Goal: Information Seeking & Learning: Learn about a topic

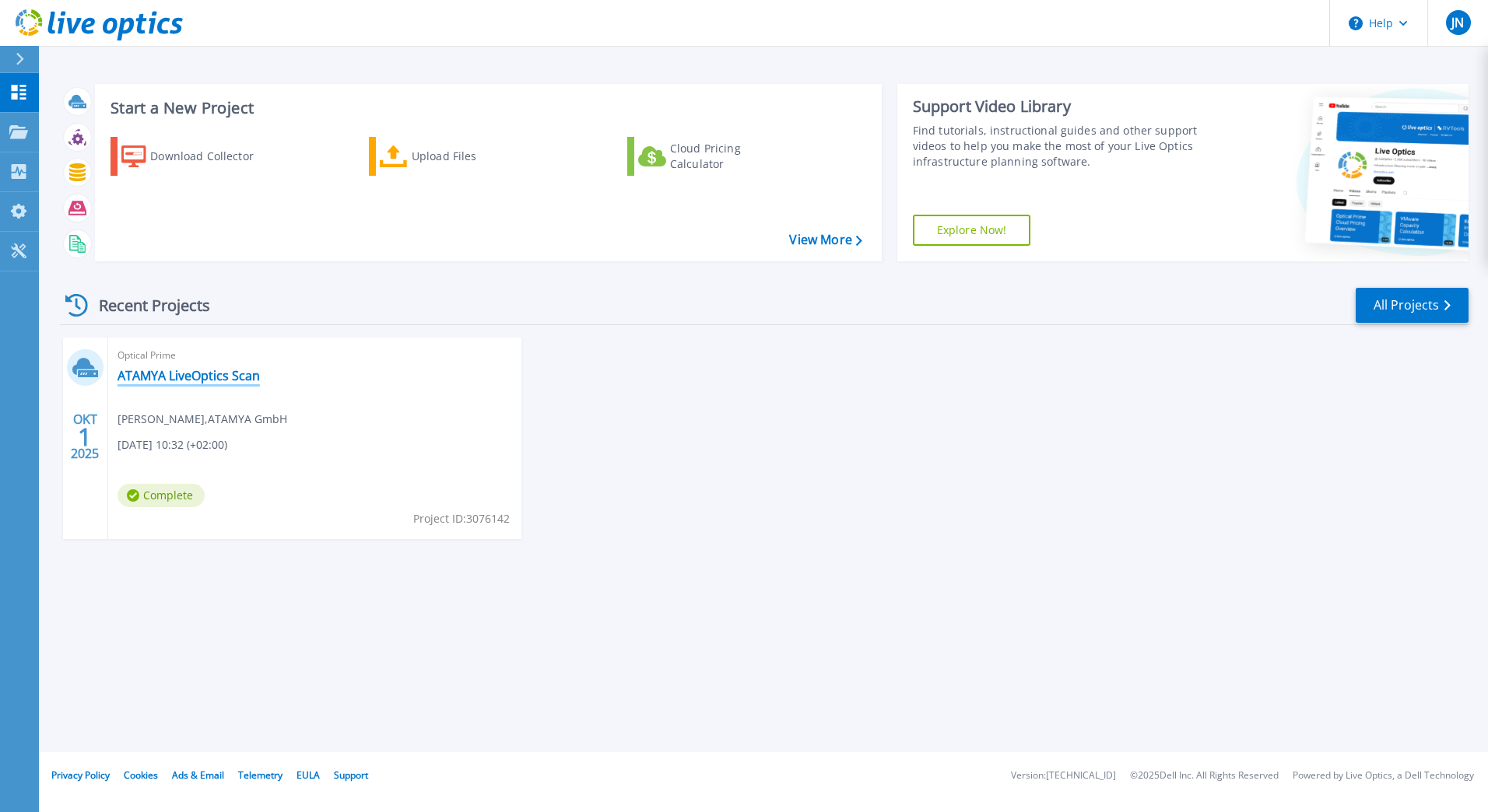
click at [220, 382] on link "ATAMYA LiveOptics Scan" at bounding box center [188, 376] width 142 height 16
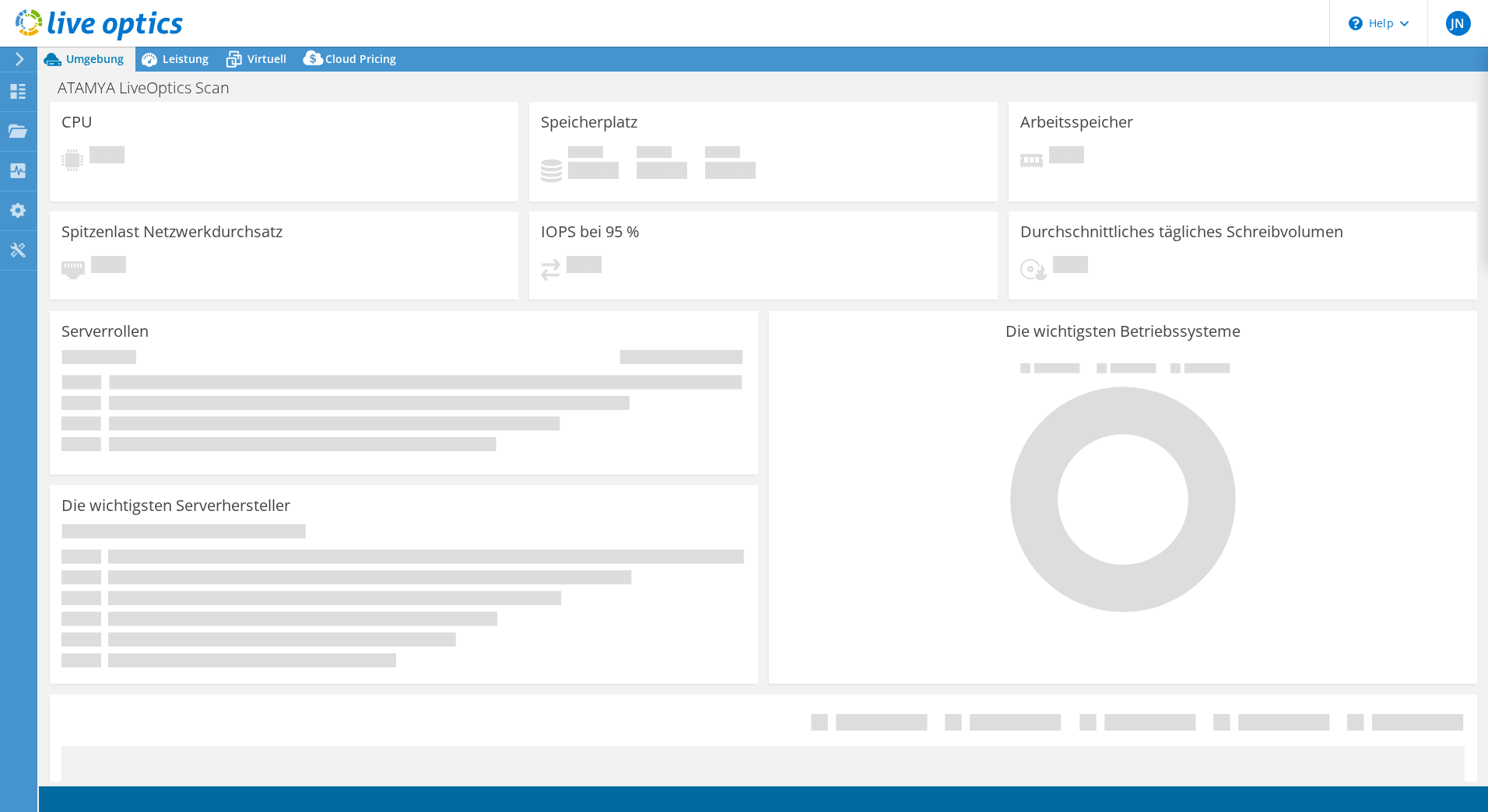
select select "USD"
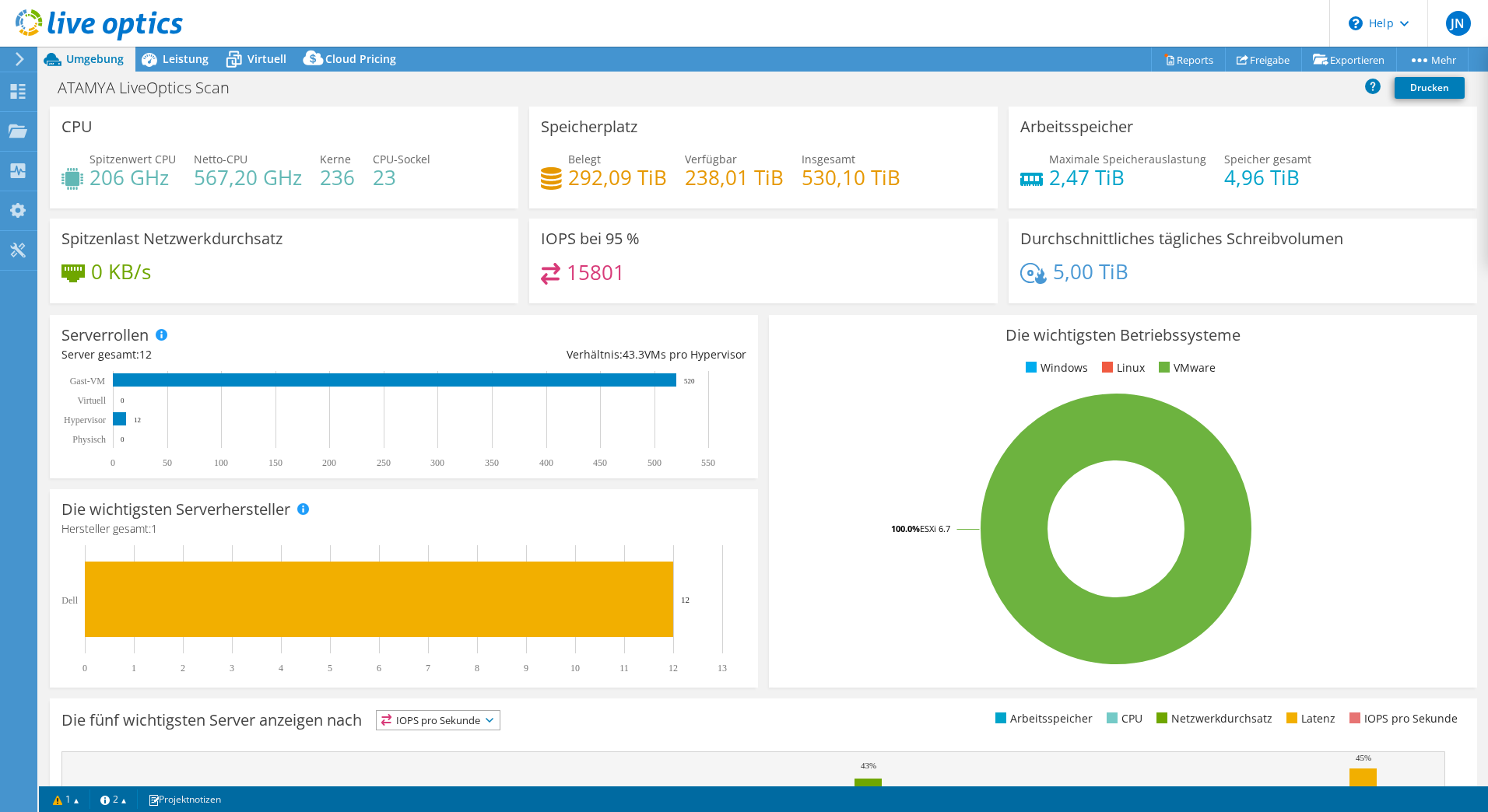
click at [547, 236] on h3 "IOPS bei 95 %" at bounding box center [590, 239] width 99 height 17
copy h3 "IOPS"
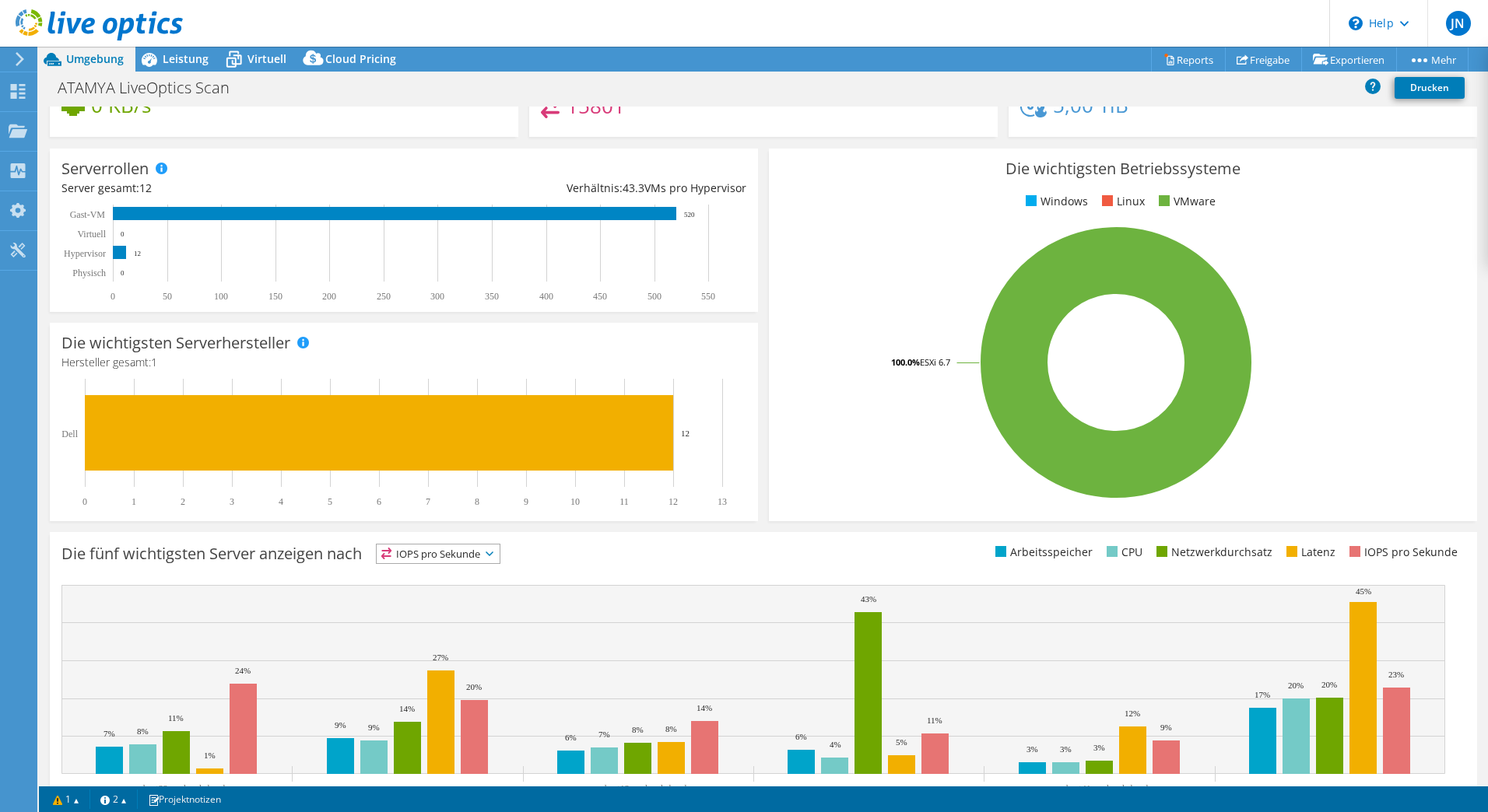
scroll to position [227, 0]
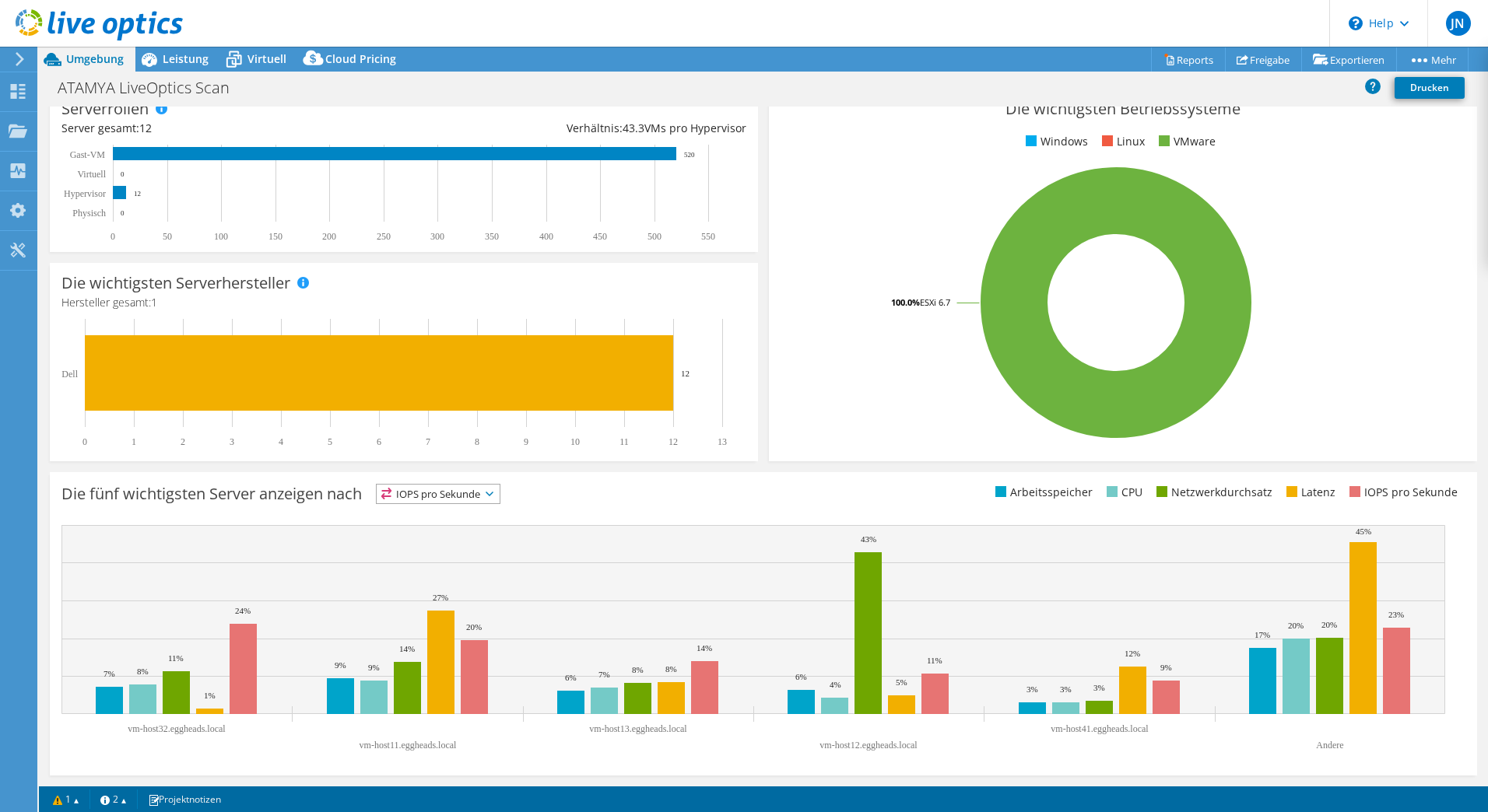
click at [473, 496] on span "IOPS pro Sekunde" at bounding box center [439, 493] width 123 height 18
click at [451, 533] on li "Arbeitsspeicher" at bounding box center [439, 536] width 123 height 22
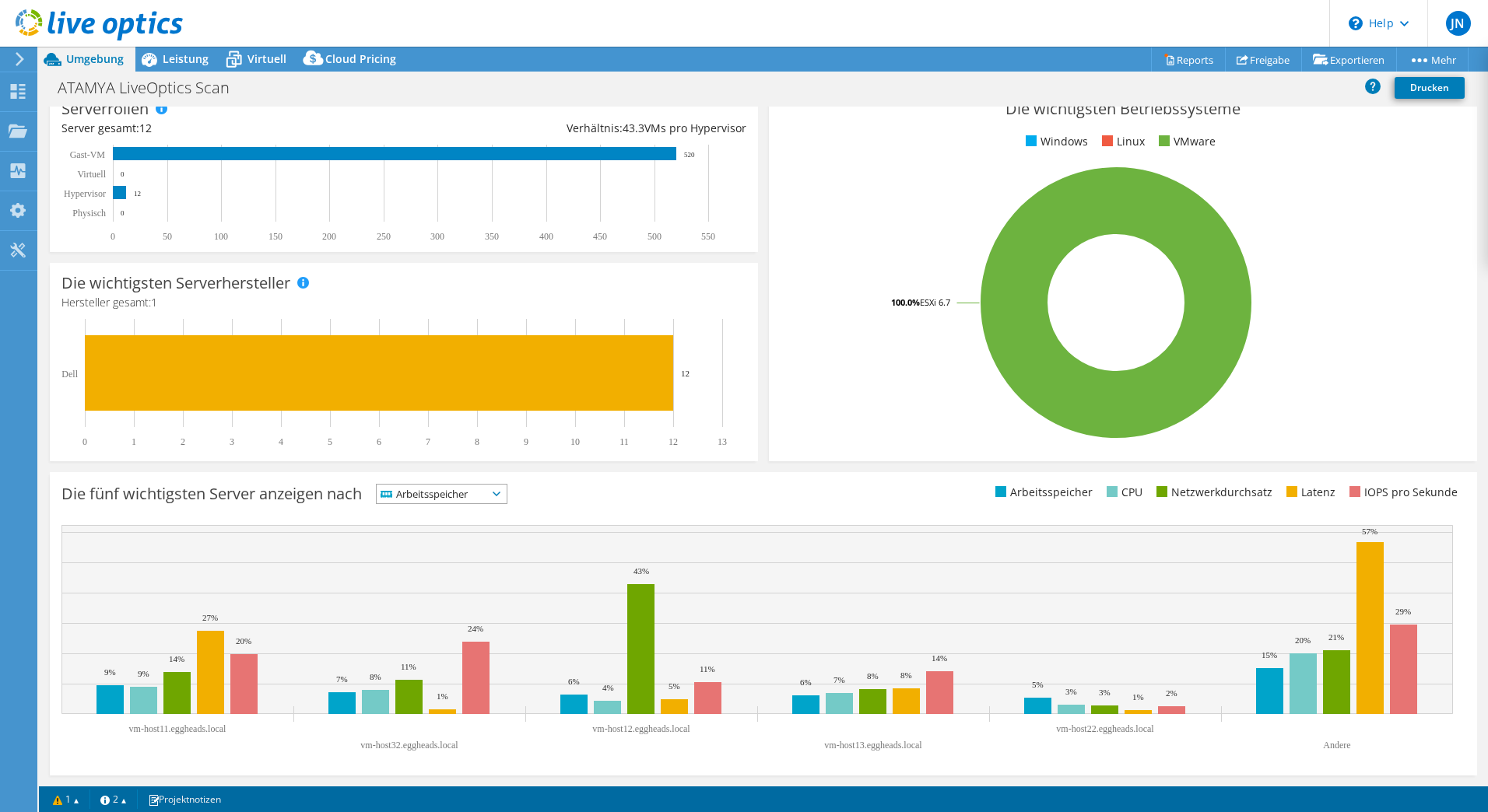
click at [451, 488] on span "Arbeitsspeicher" at bounding box center [432, 493] width 110 height 18
click at [434, 595] on li "Latenz" at bounding box center [442, 601] width 130 height 22
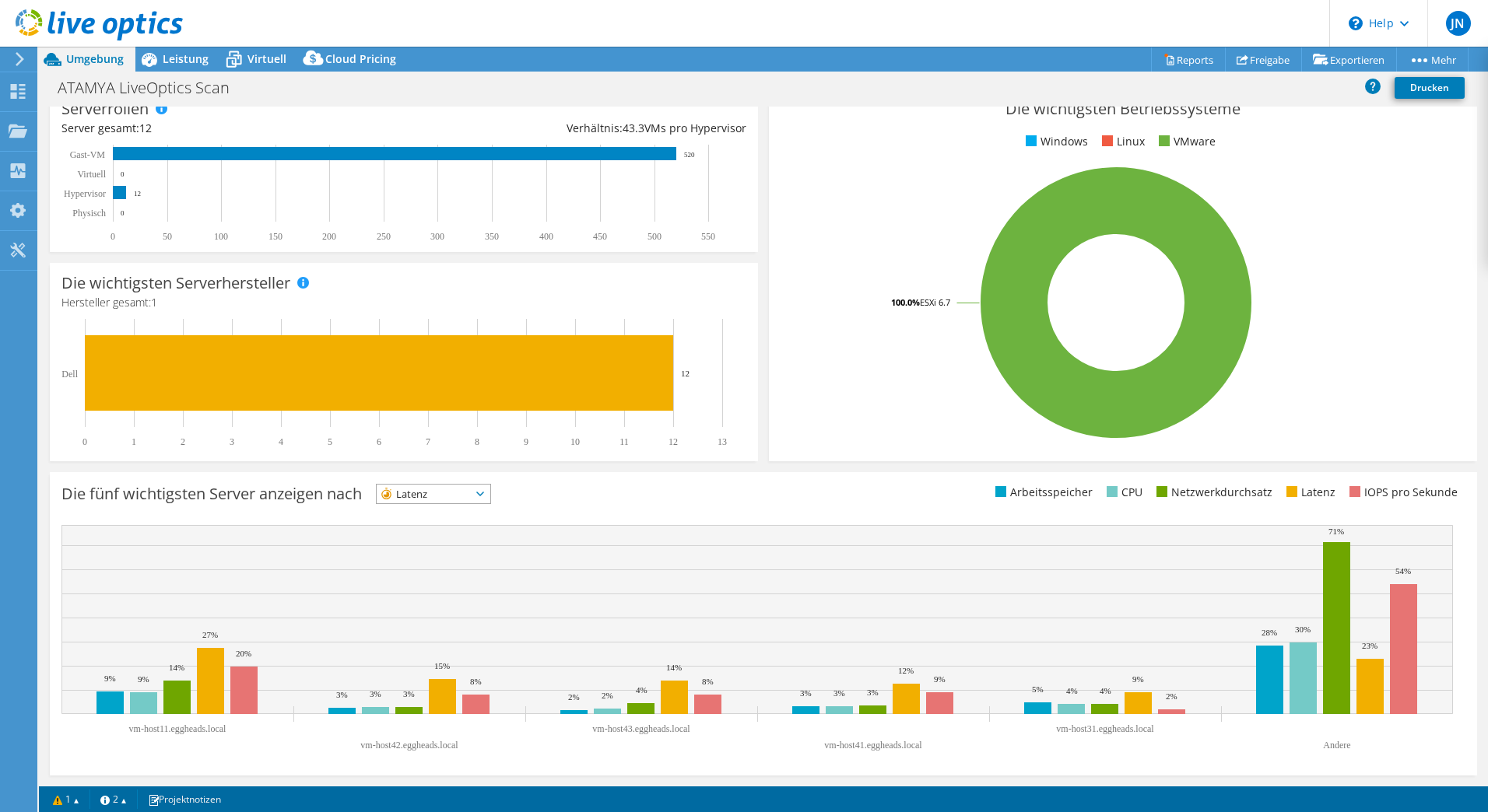
click at [437, 499] on span "Latenz" at bounding box center [424, 493] width 94 height 18
click at [435, 525] on li "Arbeitsspeicher" at bounding box center [433, 536] width 114 height 22
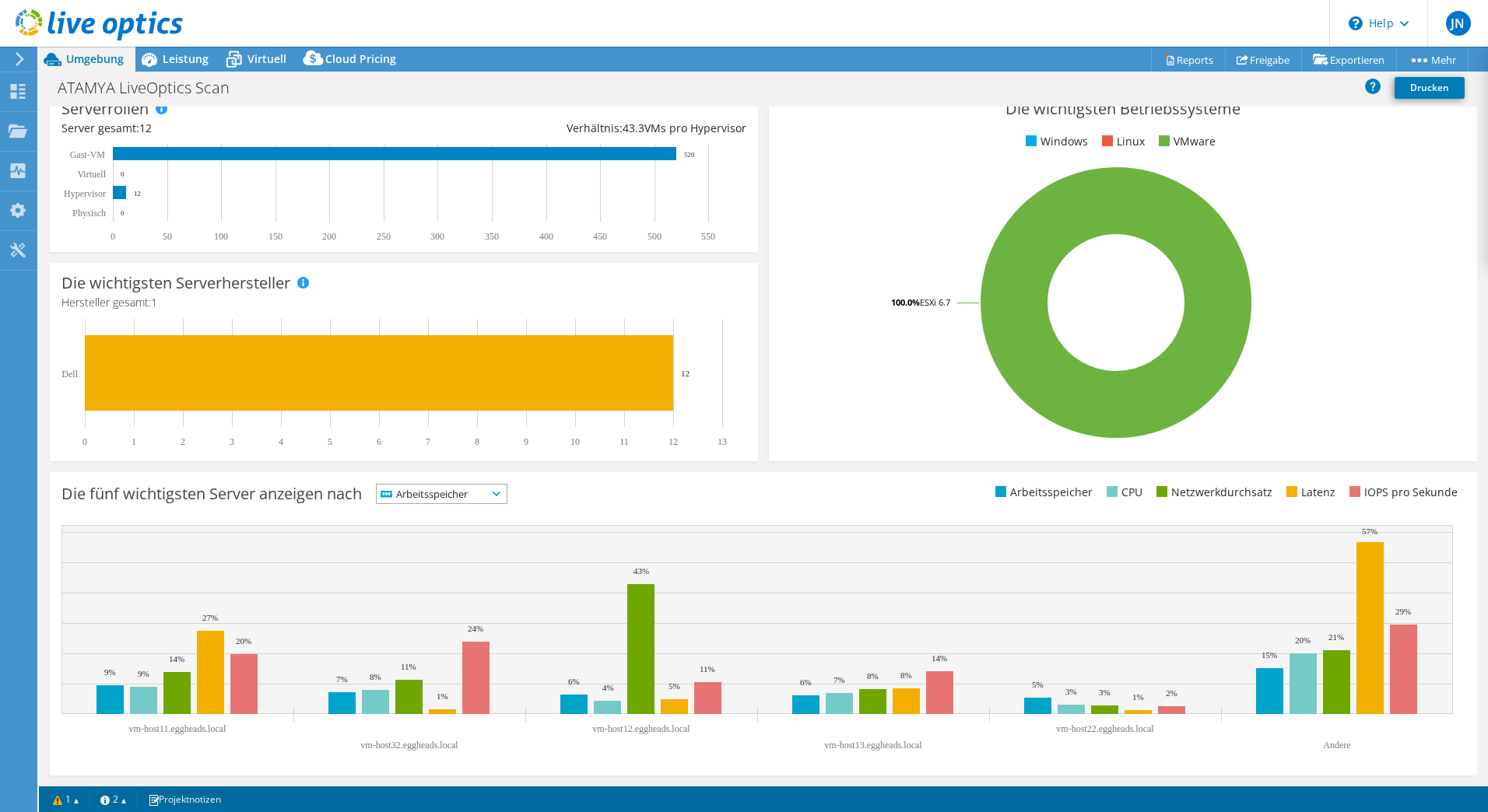
click at [440, 496] on span "Arbeitsspeicher" at bounding box center [432, 493] width 110 height 18
click at [412, 561] on li "CPU" at bounding box center [442, 558] width 130 height 22
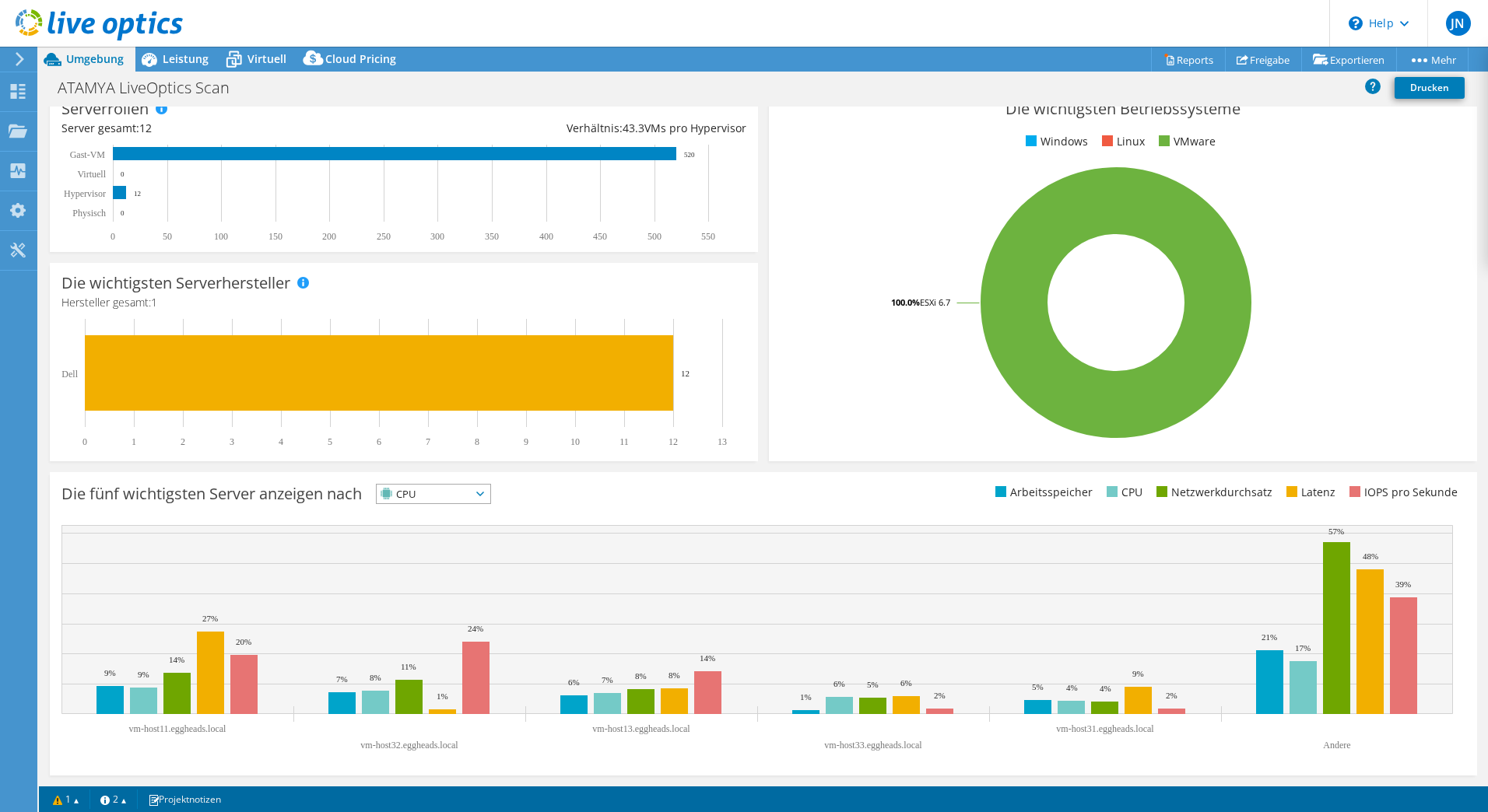
click at [450, 498] on span "CPU" at bounding box center [424, 493] width 94 height 18
click at [453, 512] on li "IOPS pro Sekunde" at bounding box center [433, 513] width 114 height 22
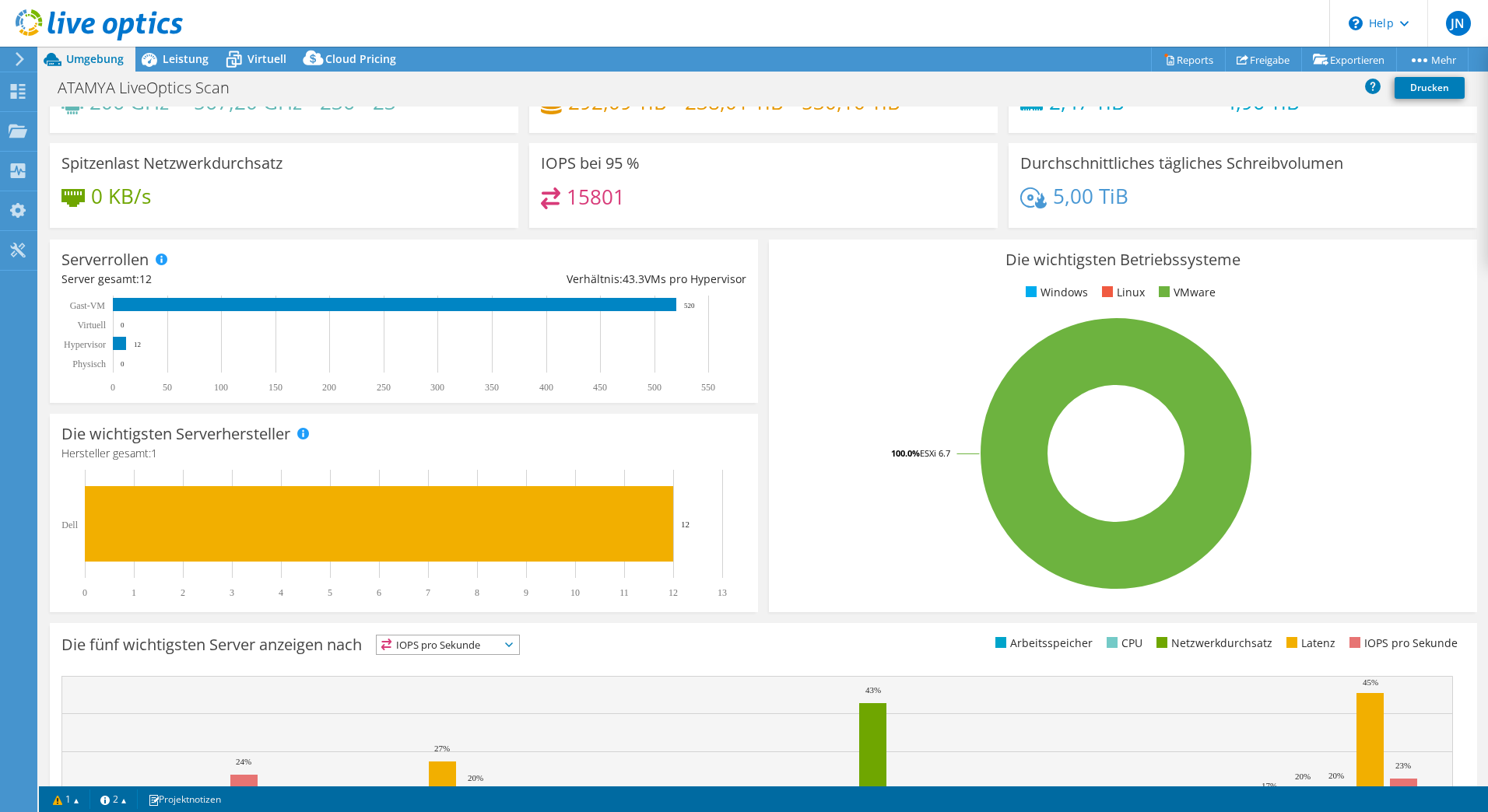
scroll to position [0, 0]
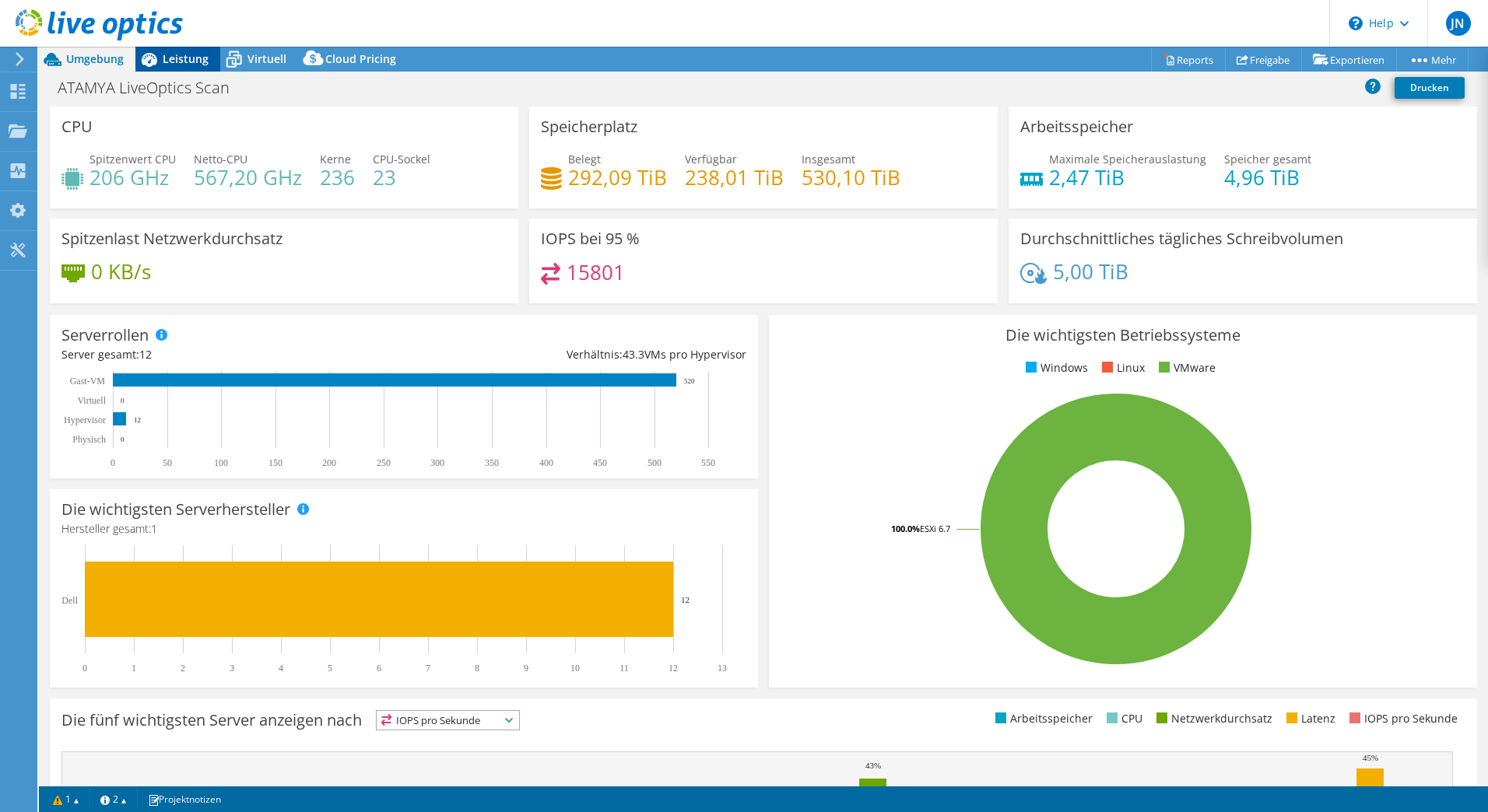
click at [186, 64] on span "Leistung" at bounding box center [185, 58] width 46 height 15
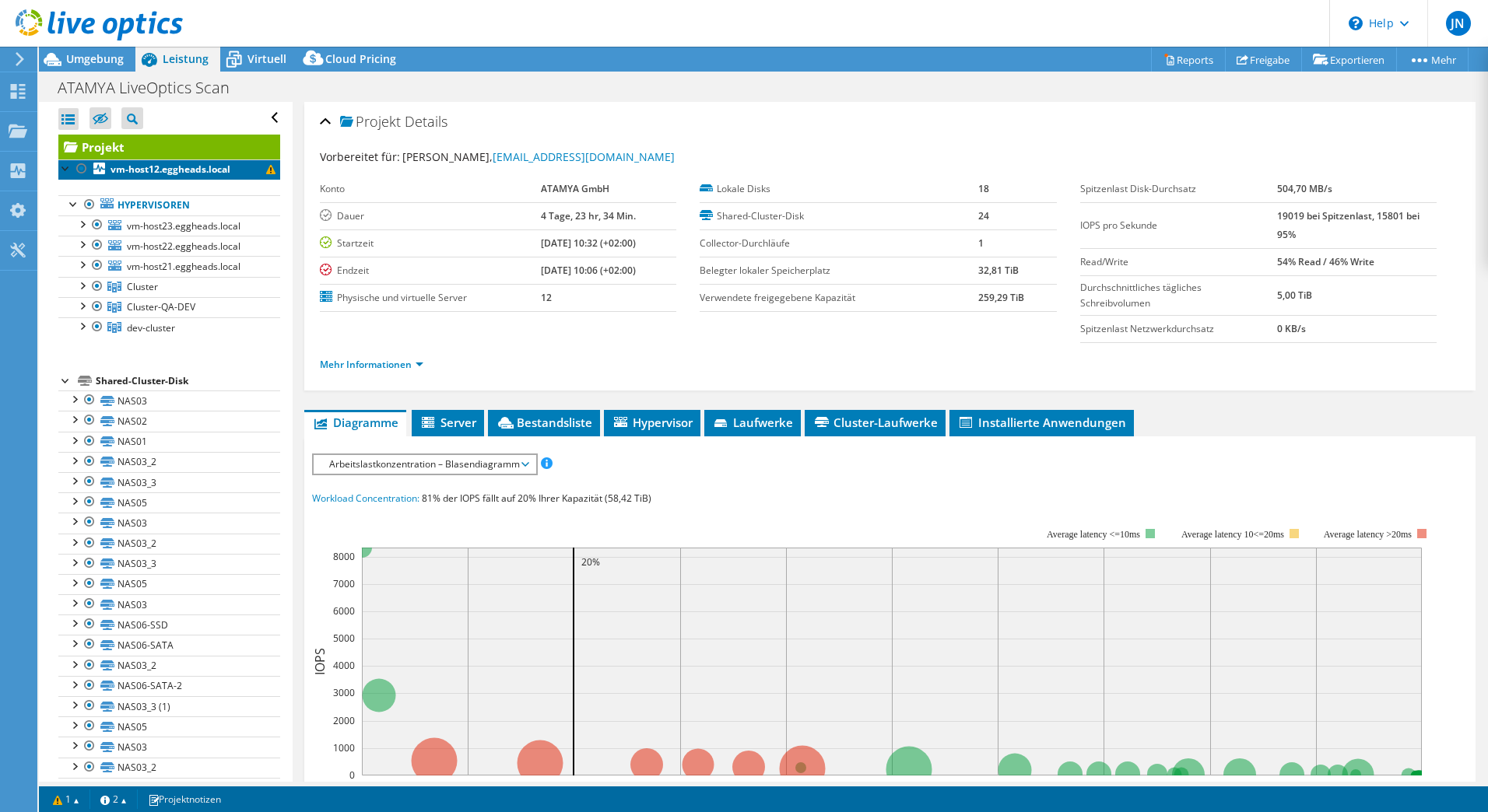
click at [266, 170] on span at bounding box center [270, 169] width 10 height 10
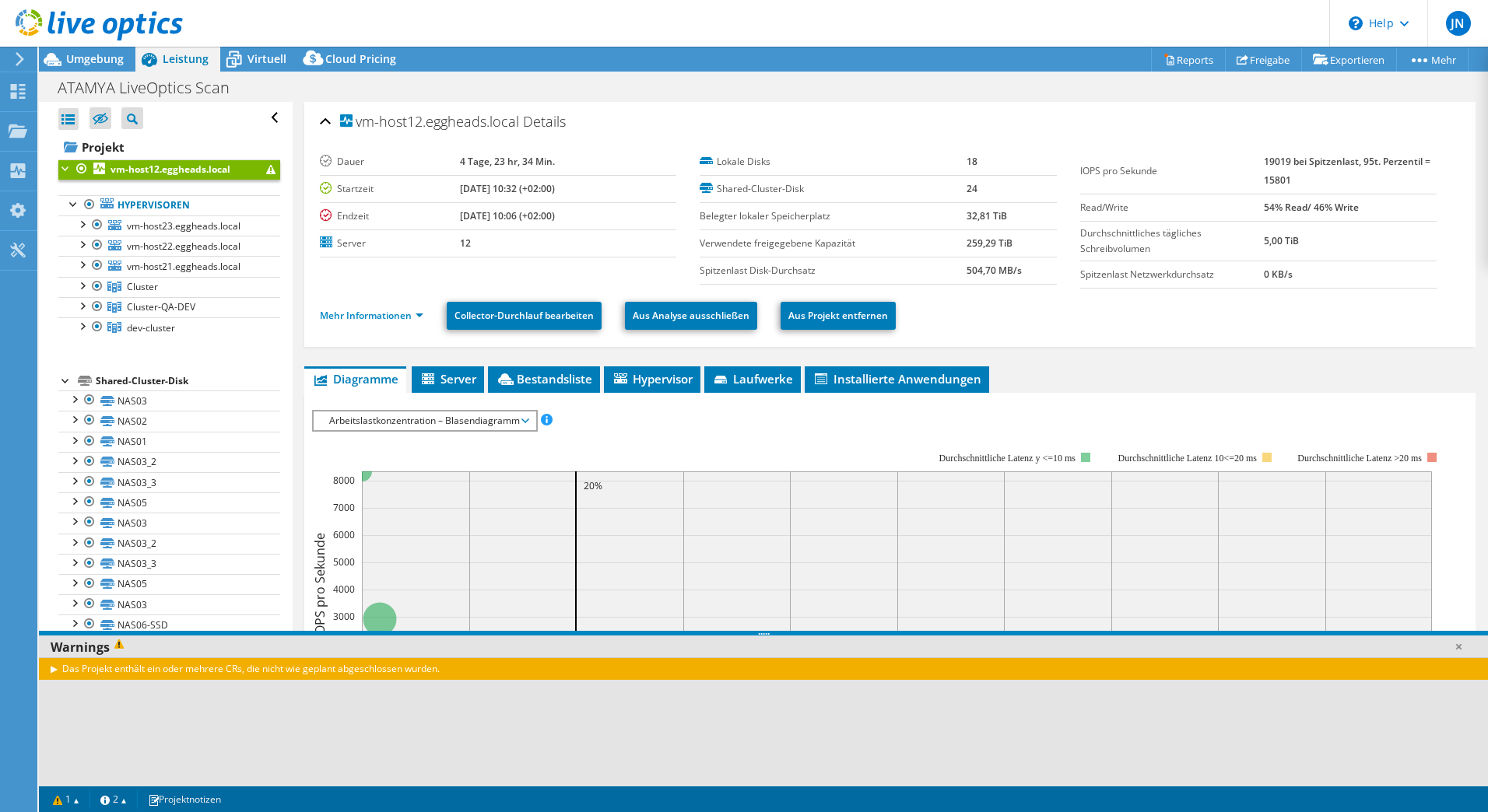
click at [354, 668] on div "Das Projekt enthält ein oder mehrere CRs, die nicht wie geplant abgeschlossen w…" at bounding box center [764, 669] width 1449 height 23
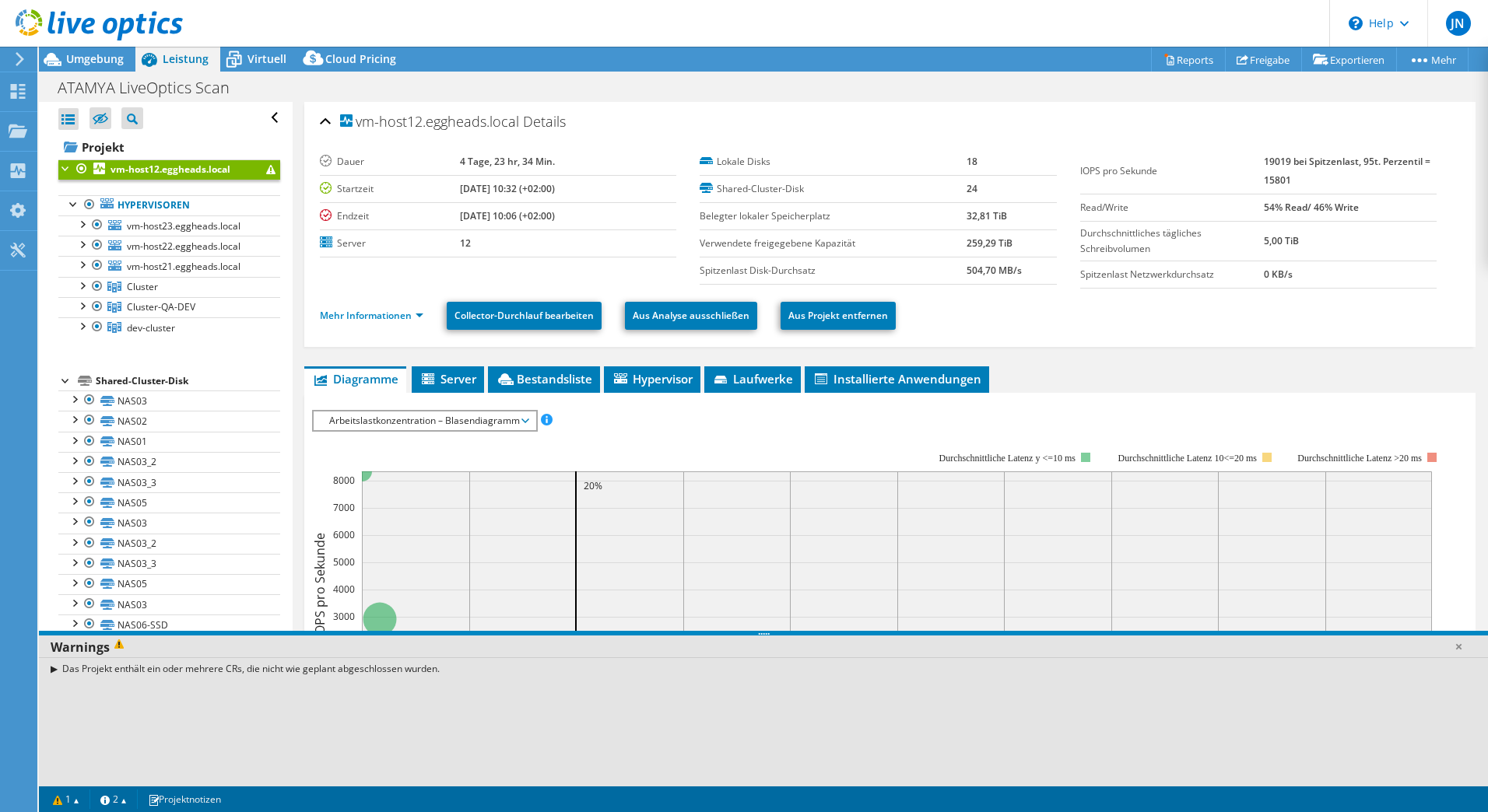
click at [53, 670] on div "Das Projekt enthält ein oder mehrere CRs, die nicht wie geplant abgeschlossen w…" at bounding box center [764, 669] width 1449 height 23
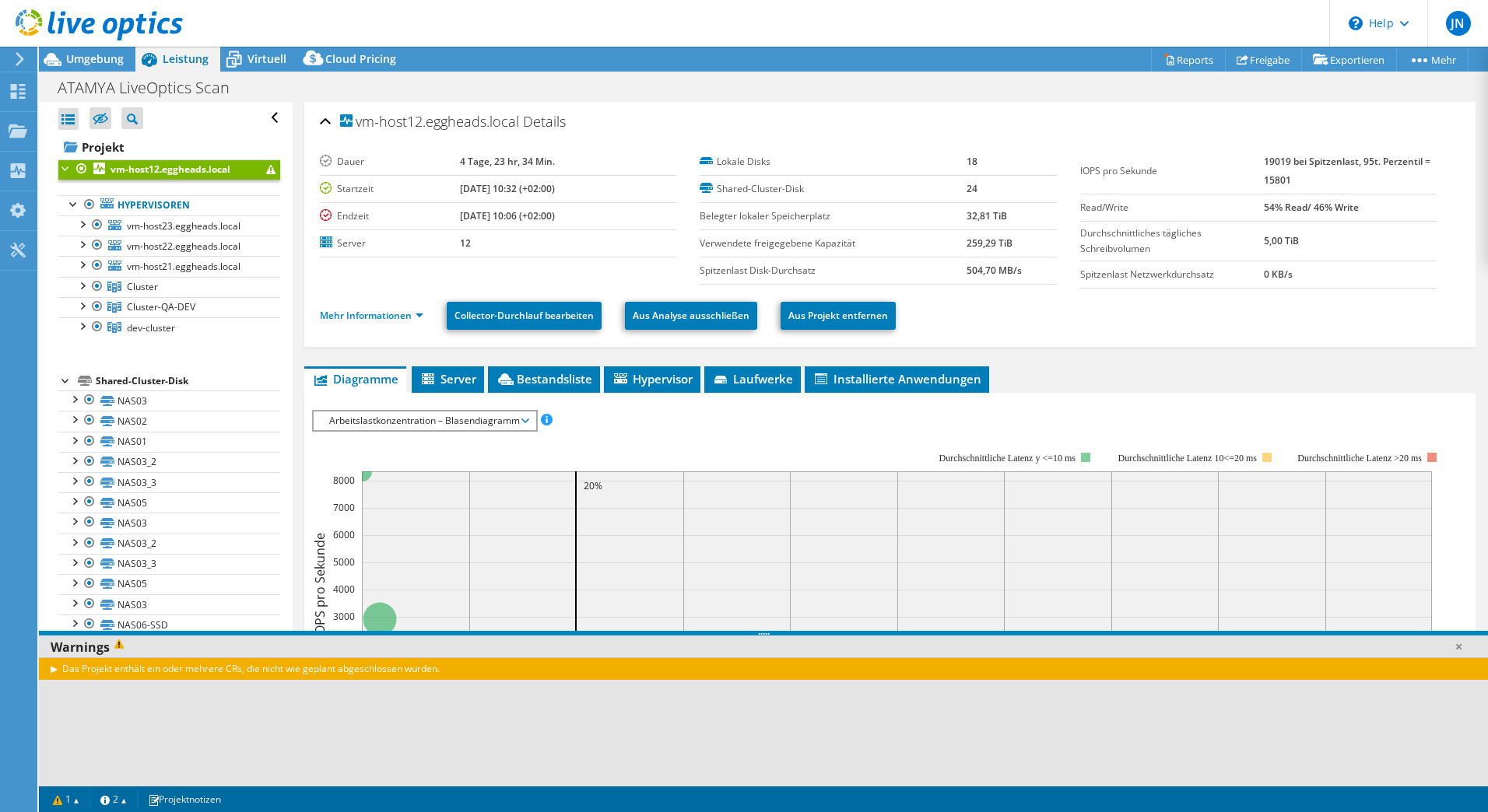
click at [53, 666] on div "Das Projekt enthält ein oder mehrere CRs, die nicht wie geplant abgeschlossen w…" at bounding box center [764, 669] width 1449 height 23
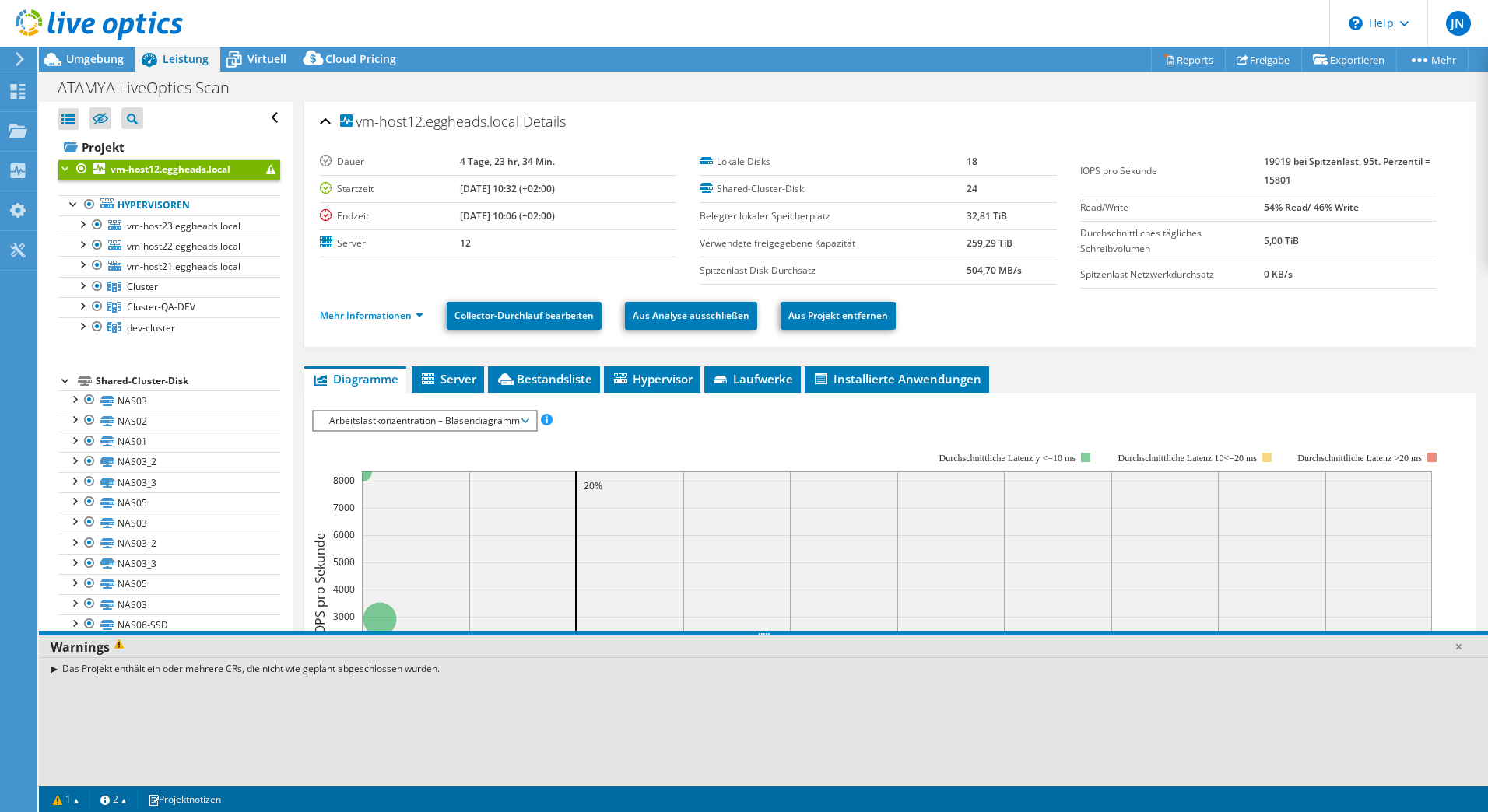
click at [53, 666] on div "Das Projekt enthält ein oder mehrere CRs, die nicht wie geplant abgeschlossen w…" at bounding box center [764, 669] width 1449 height 23
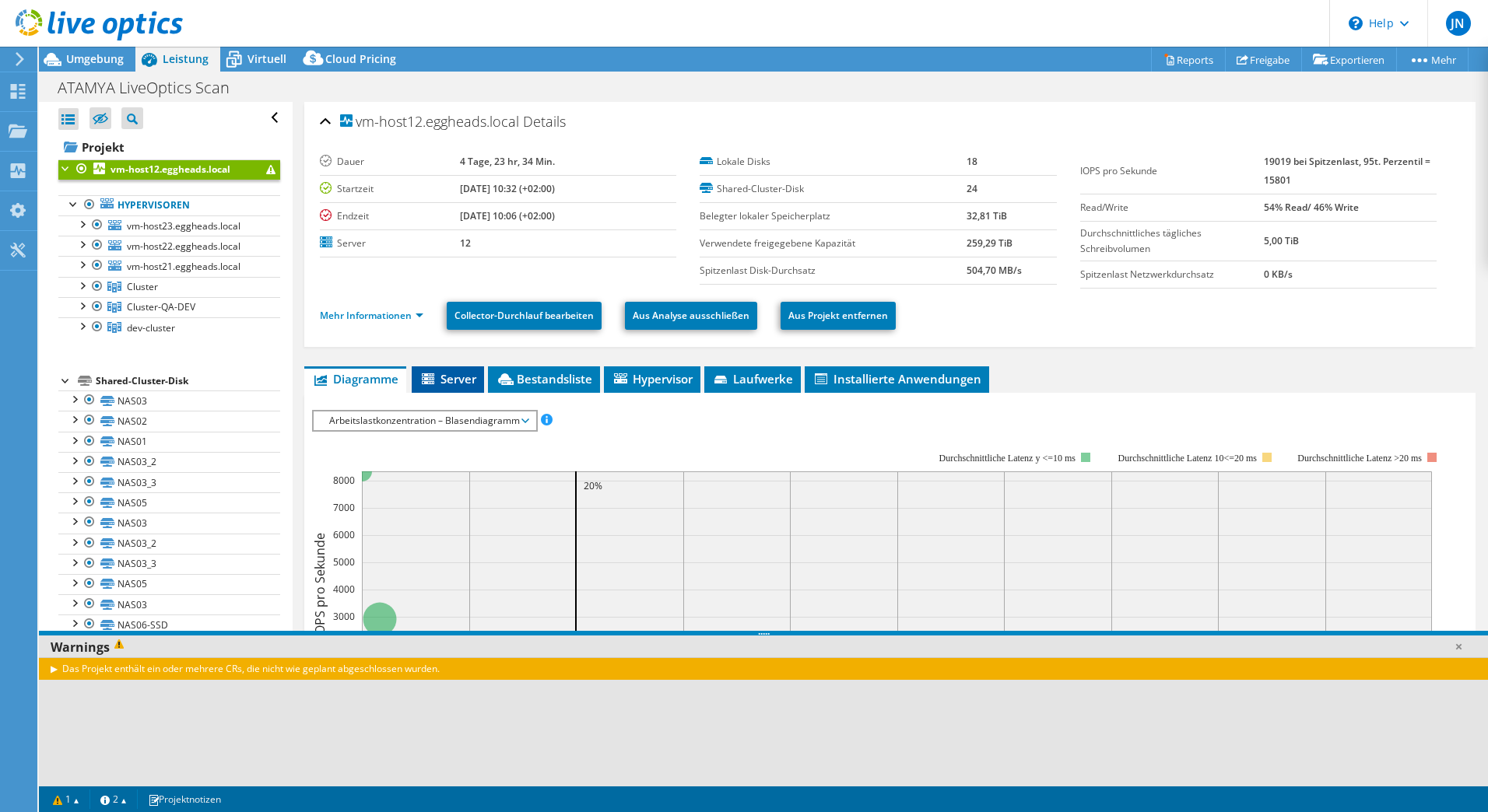
click at [453, 384] on span "Server" at bounding box center [447, 379] width 56 height 16
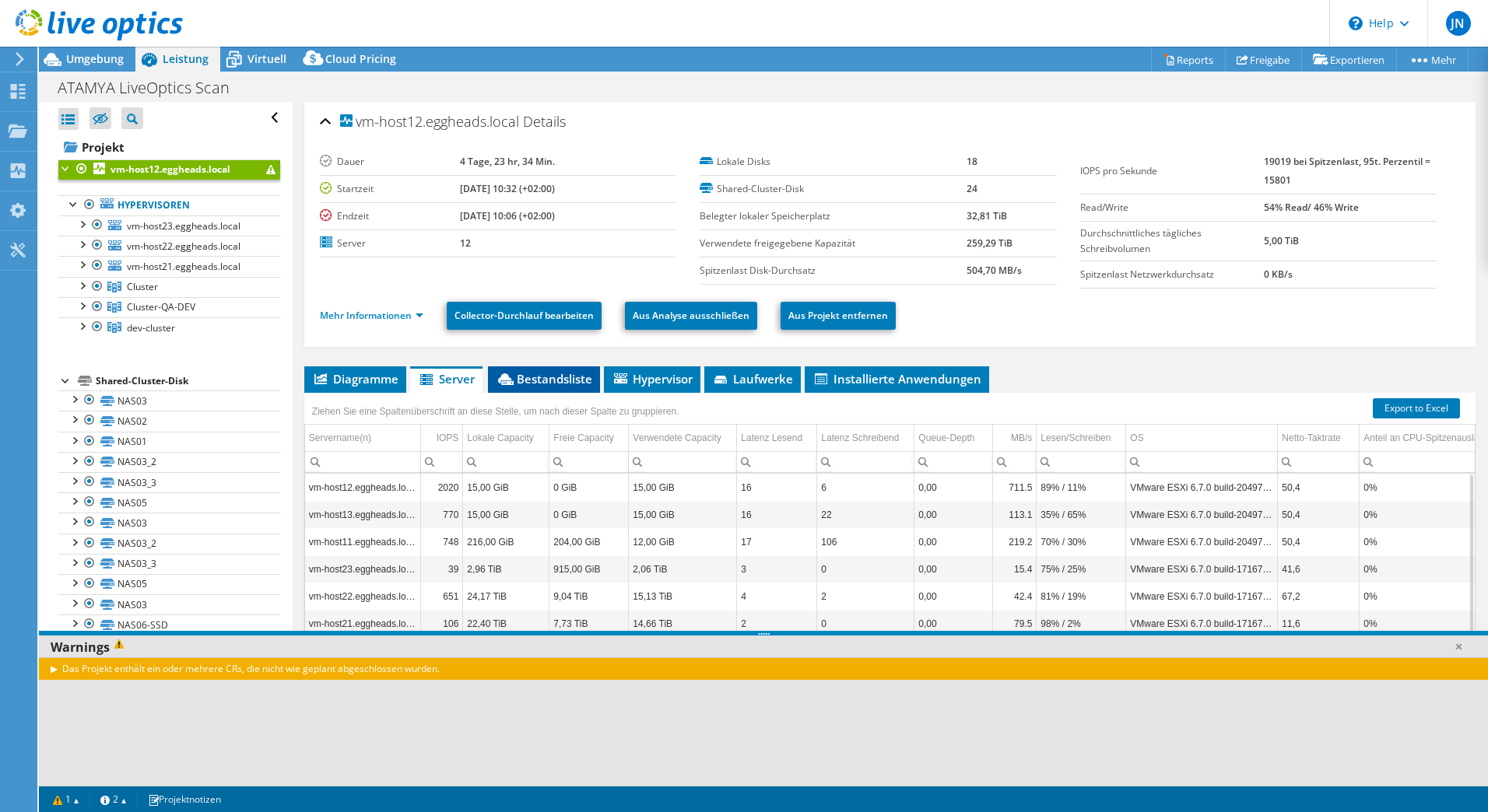
click at [530, 386] on li "Bestandsliste" at bounding box center [544, 380] width 112 height 26
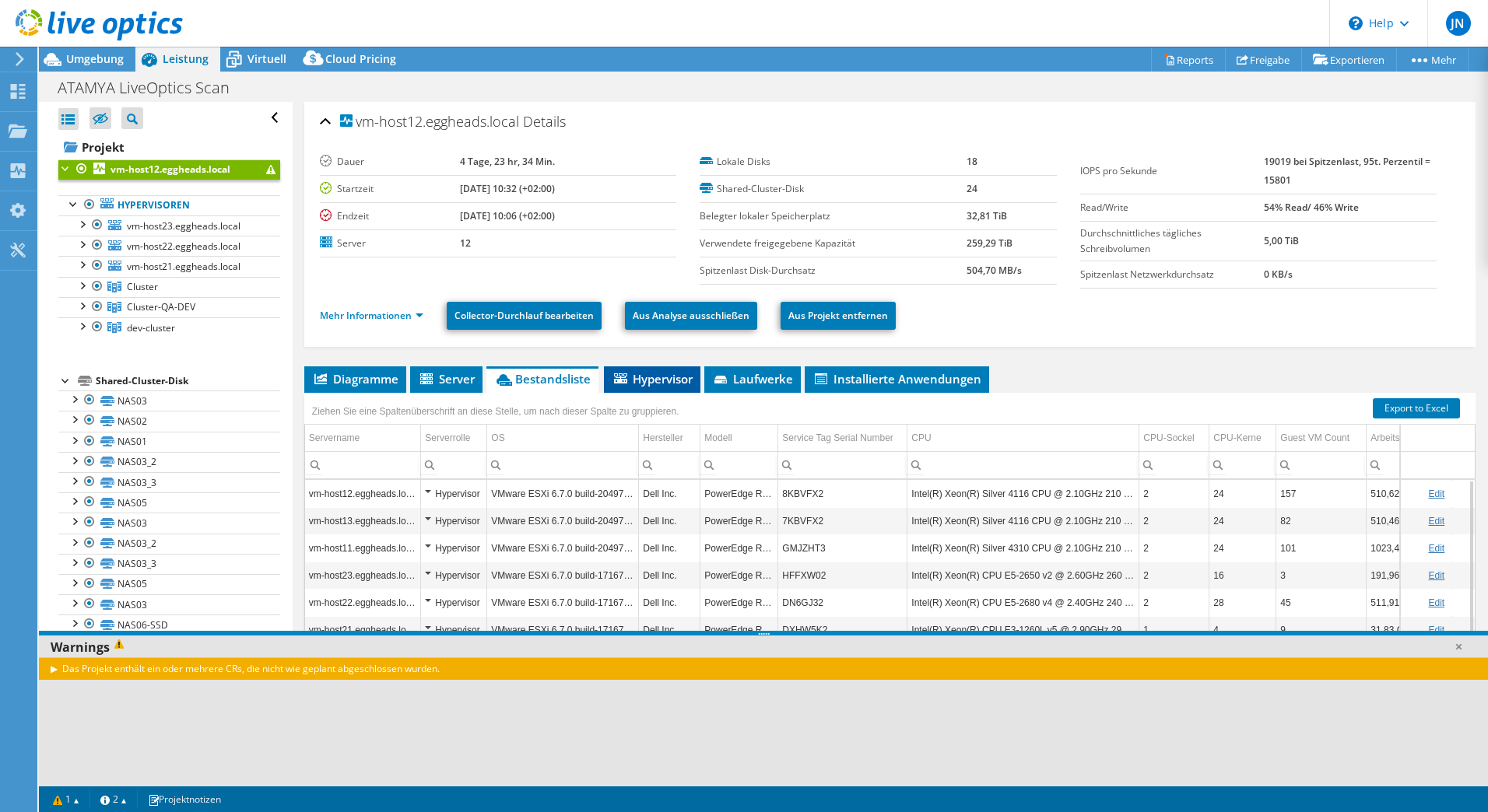
click at [635, 378] on span "Hypervisor" at bounding box center [651, 379] width 81 height 16
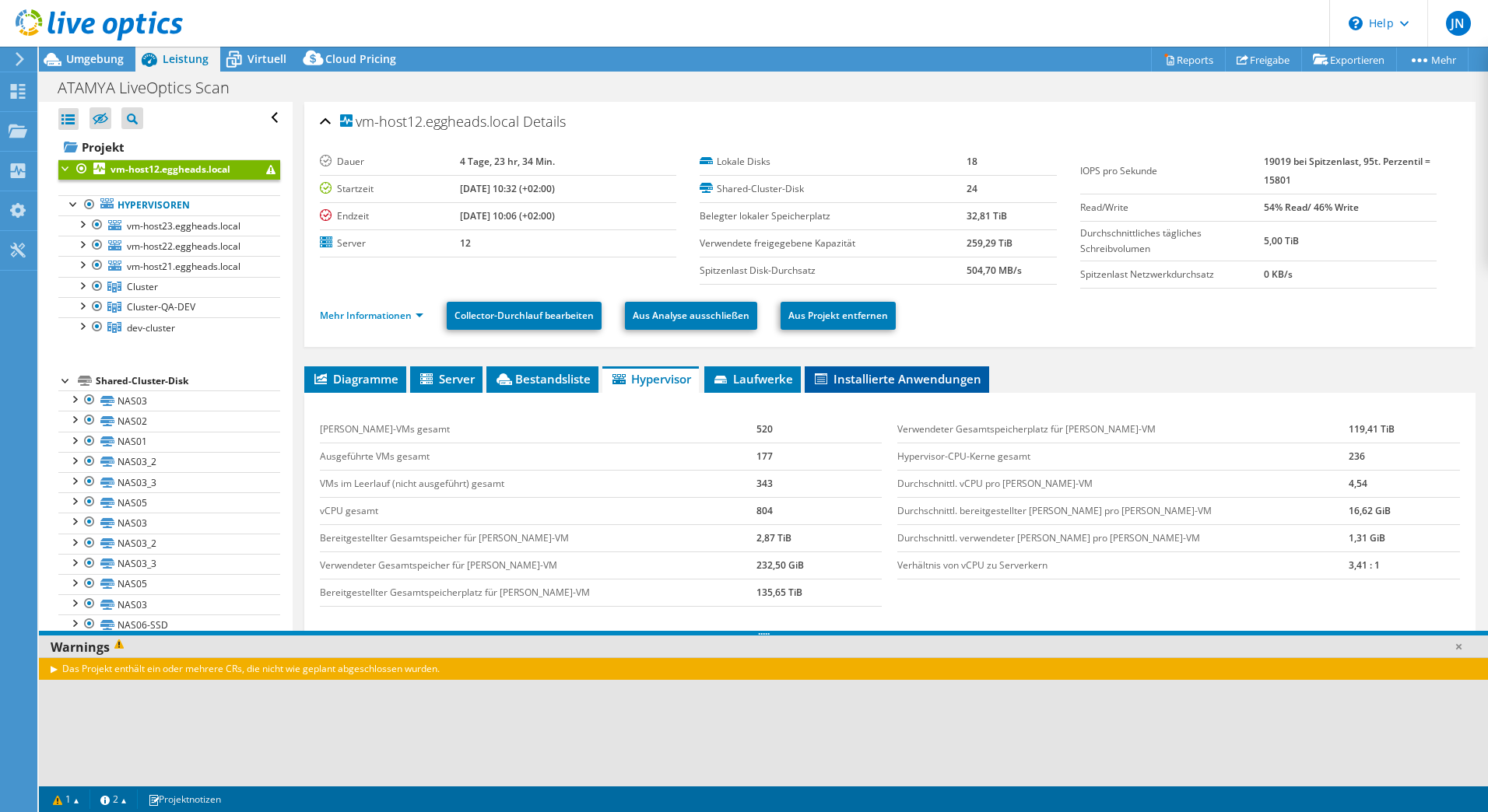
click at [906, 376] on span "Installierte Anwendungen" at bounding box center [896, 379] width 169 height 16
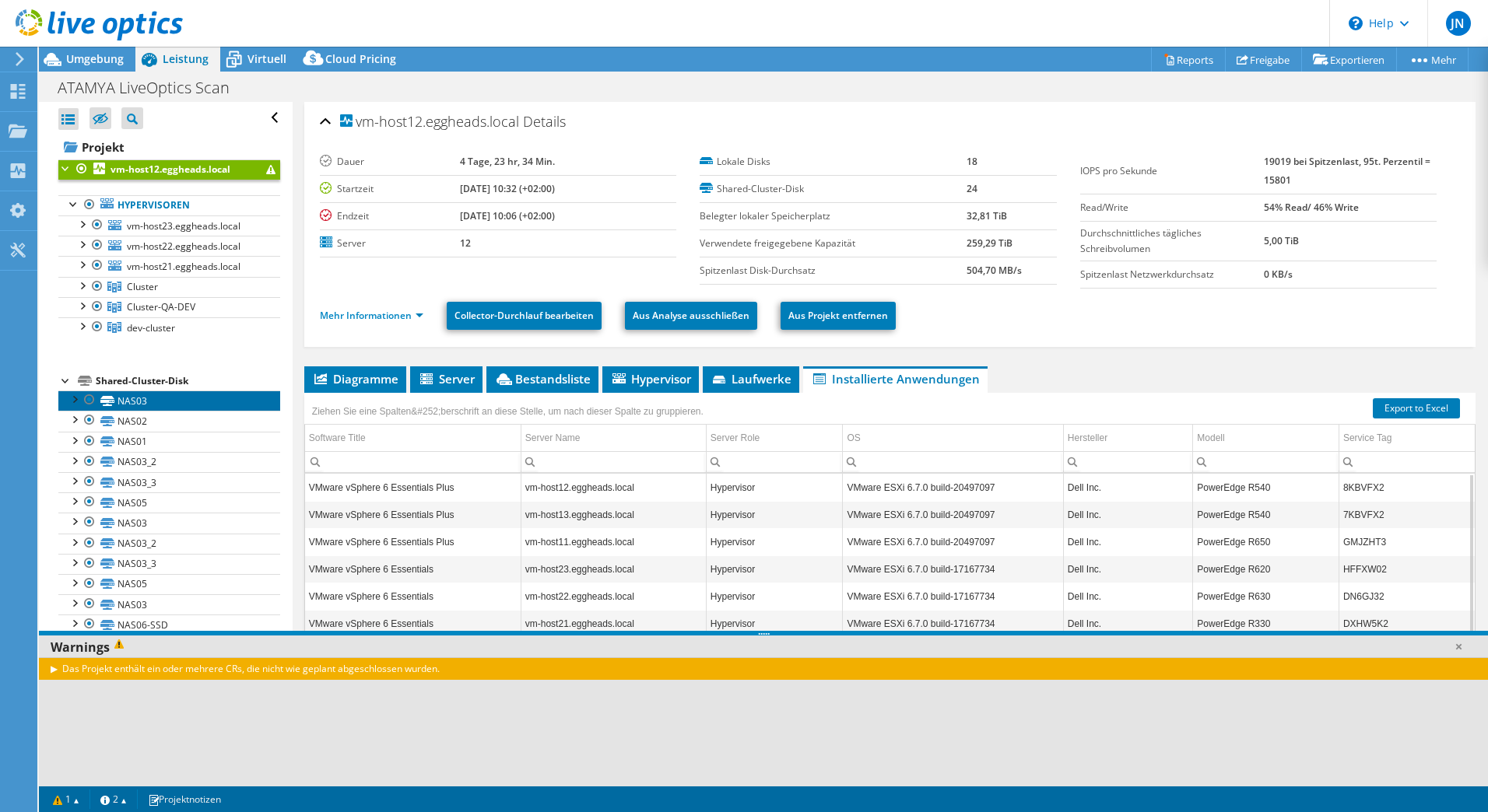
click at [141, 399] on link "NAS03" at bounding box center [169, 400] width 222 height 20
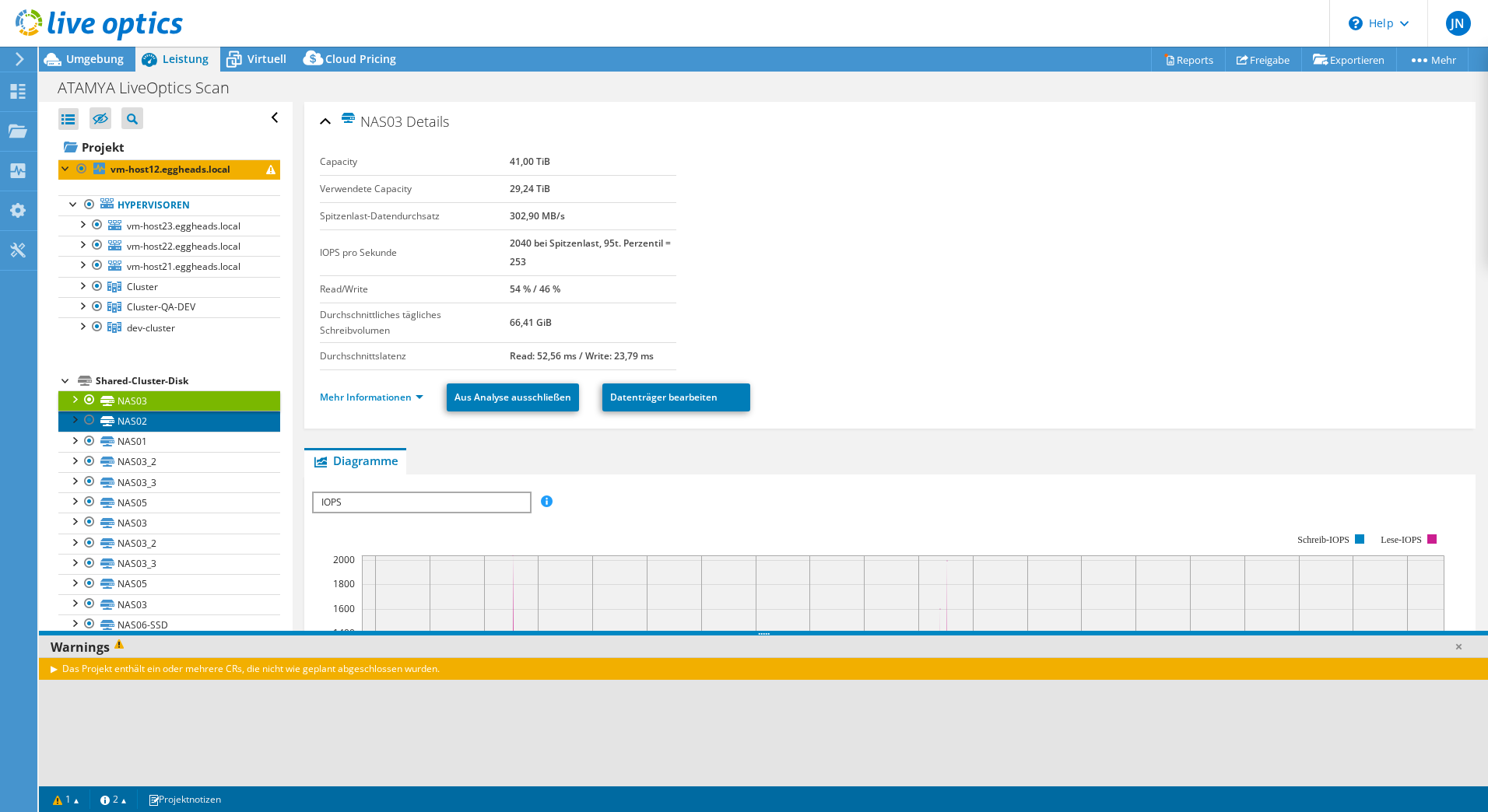
click at [143, 424] on link "NAS02" at bounding box center [169, 420] width 222 height 20
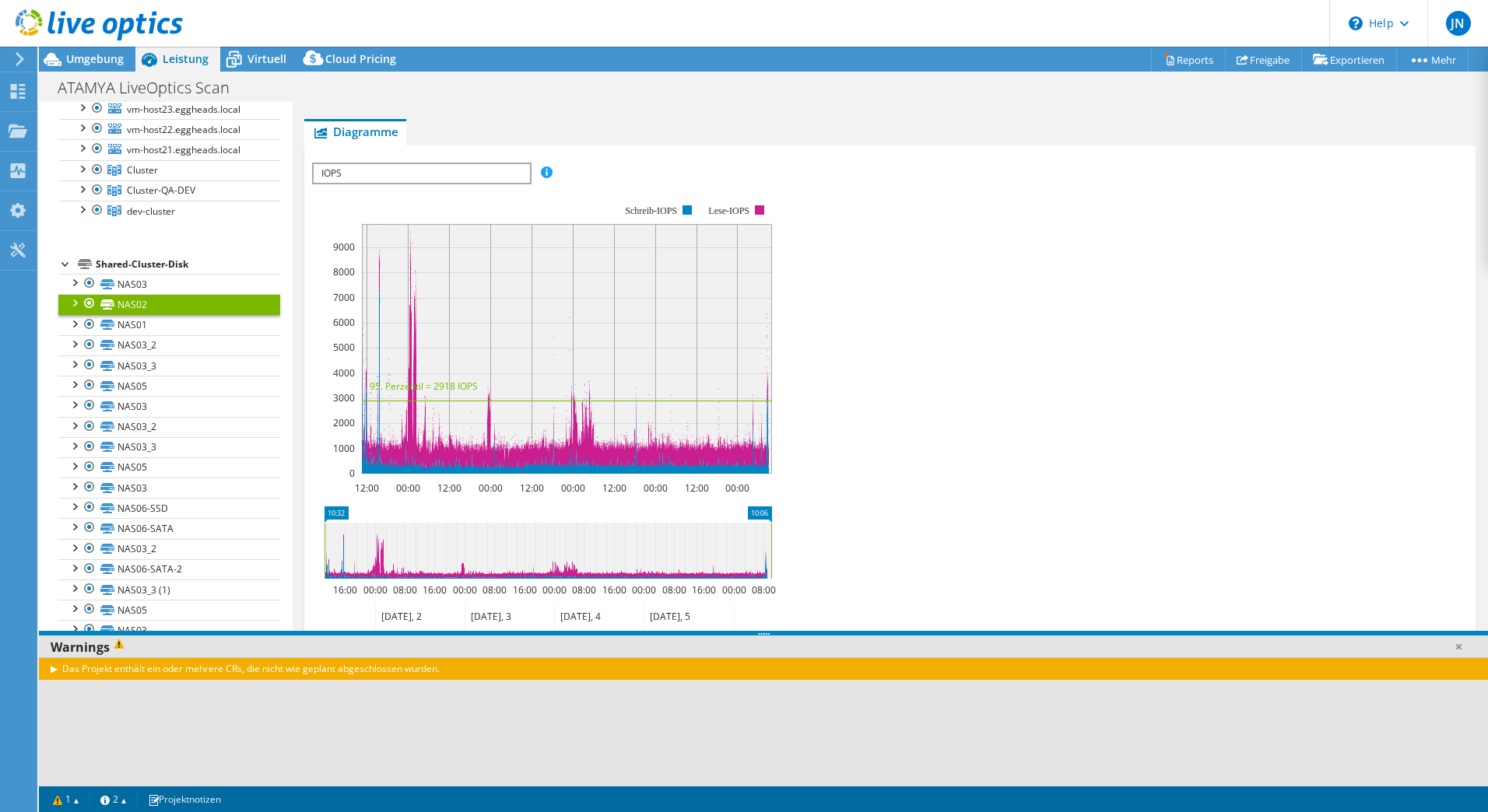
scroll to position [360, 0]
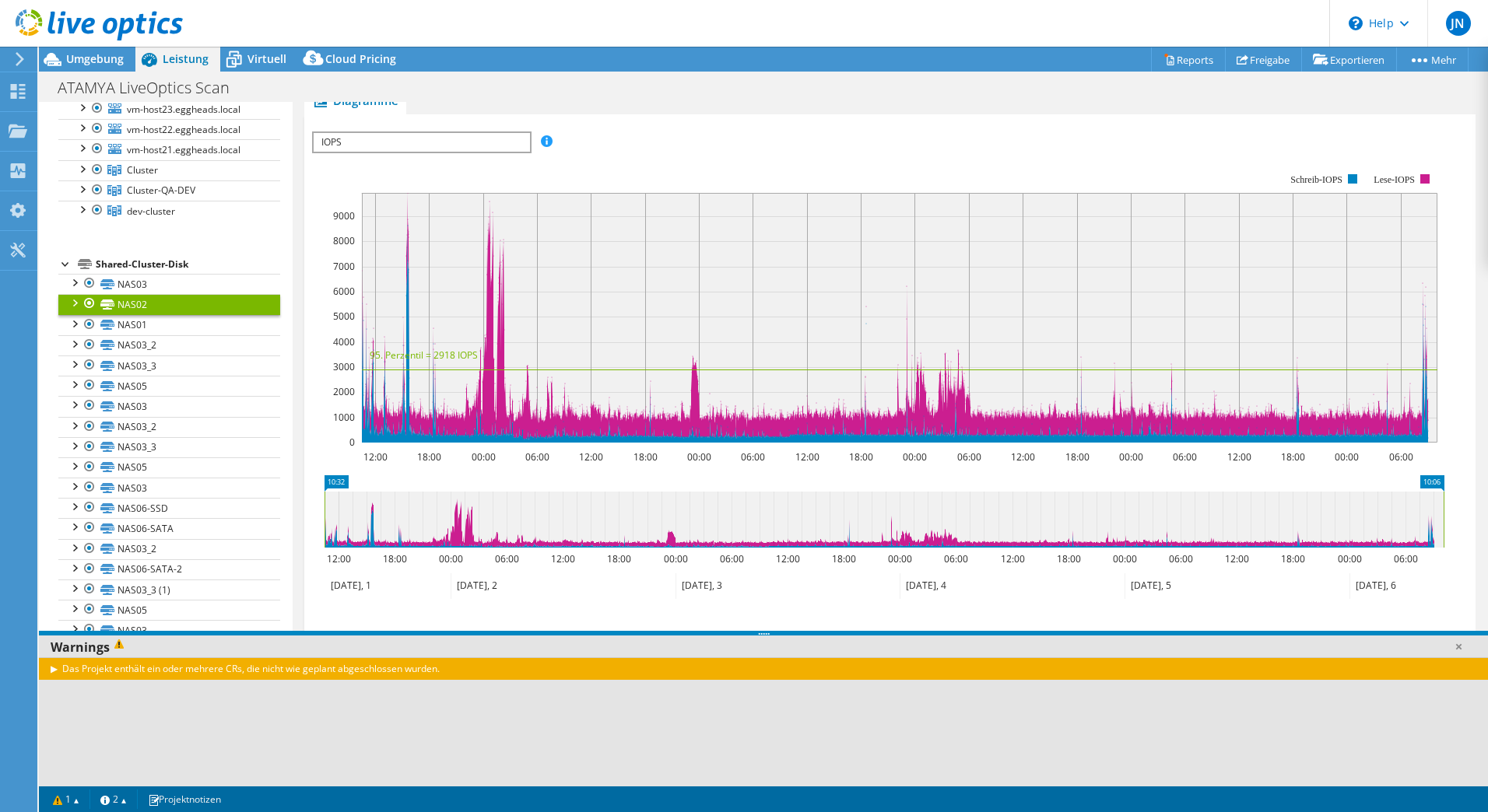
click at [117, 18] on icon at bounding box center [99, 25] width 168 height 32
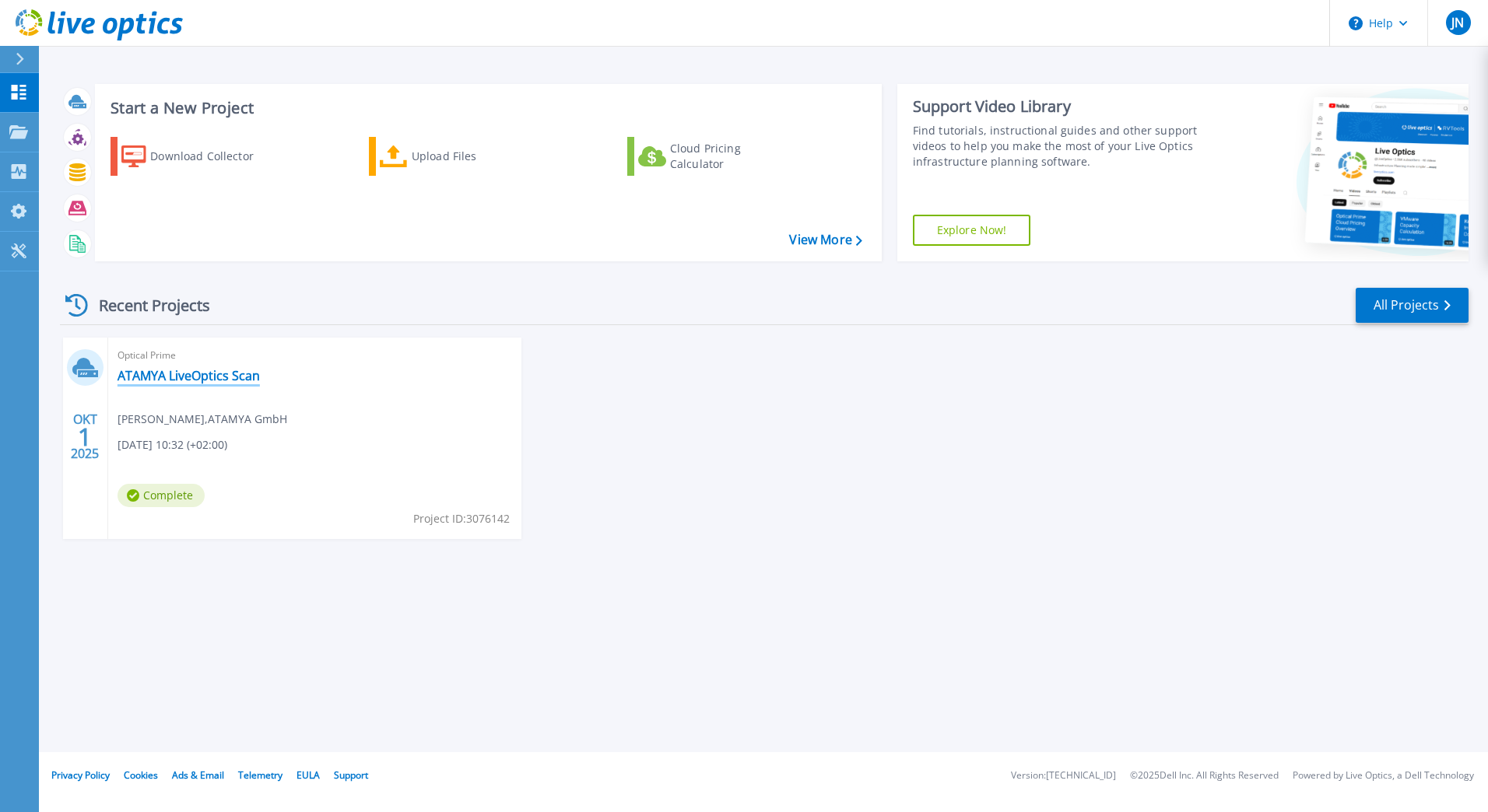
click at [207, 373] on link "ATAMYA LiveOptics Scan" at bounding box center [188, 376] width 142 height 16
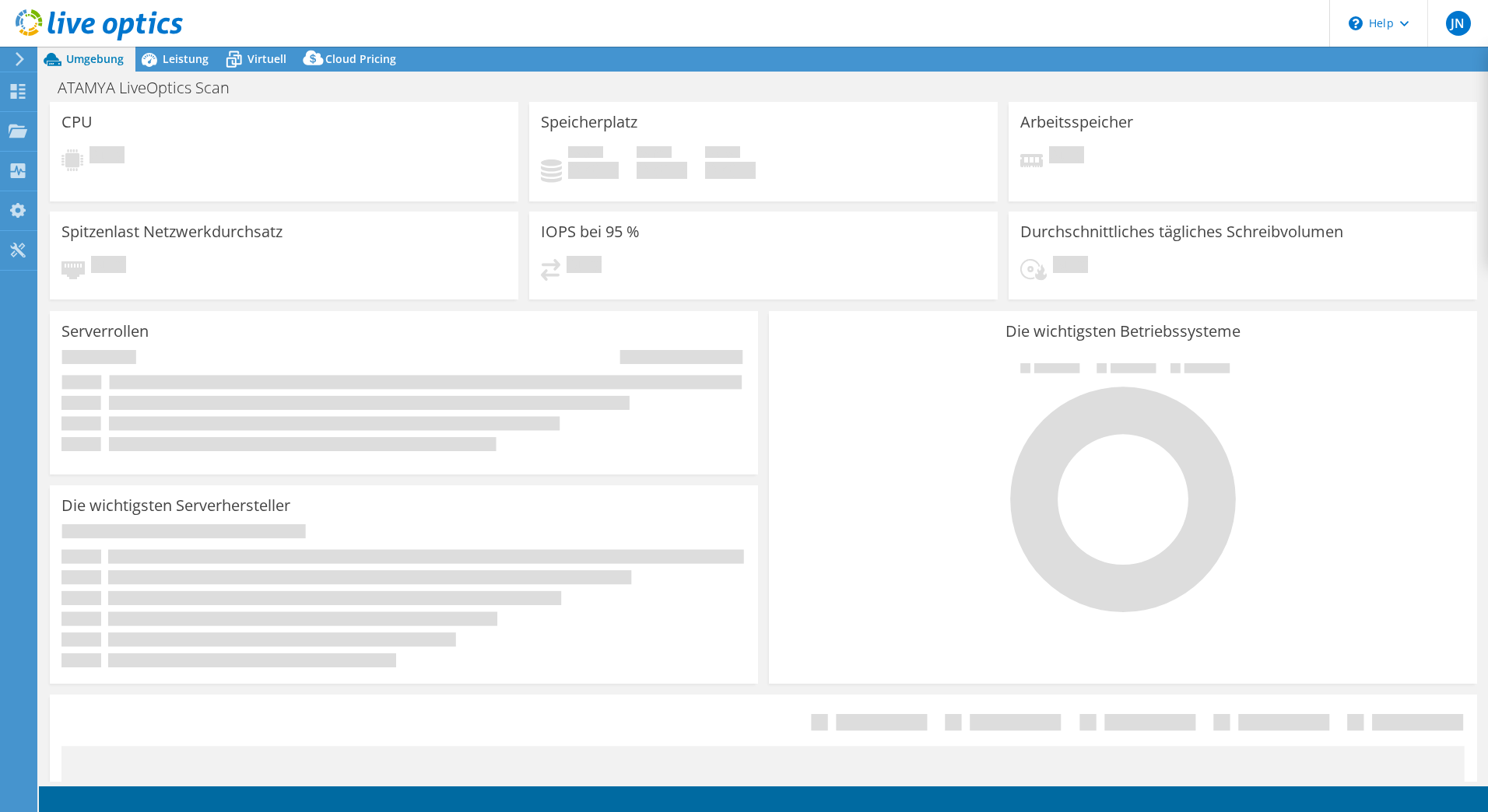
select select "USD"
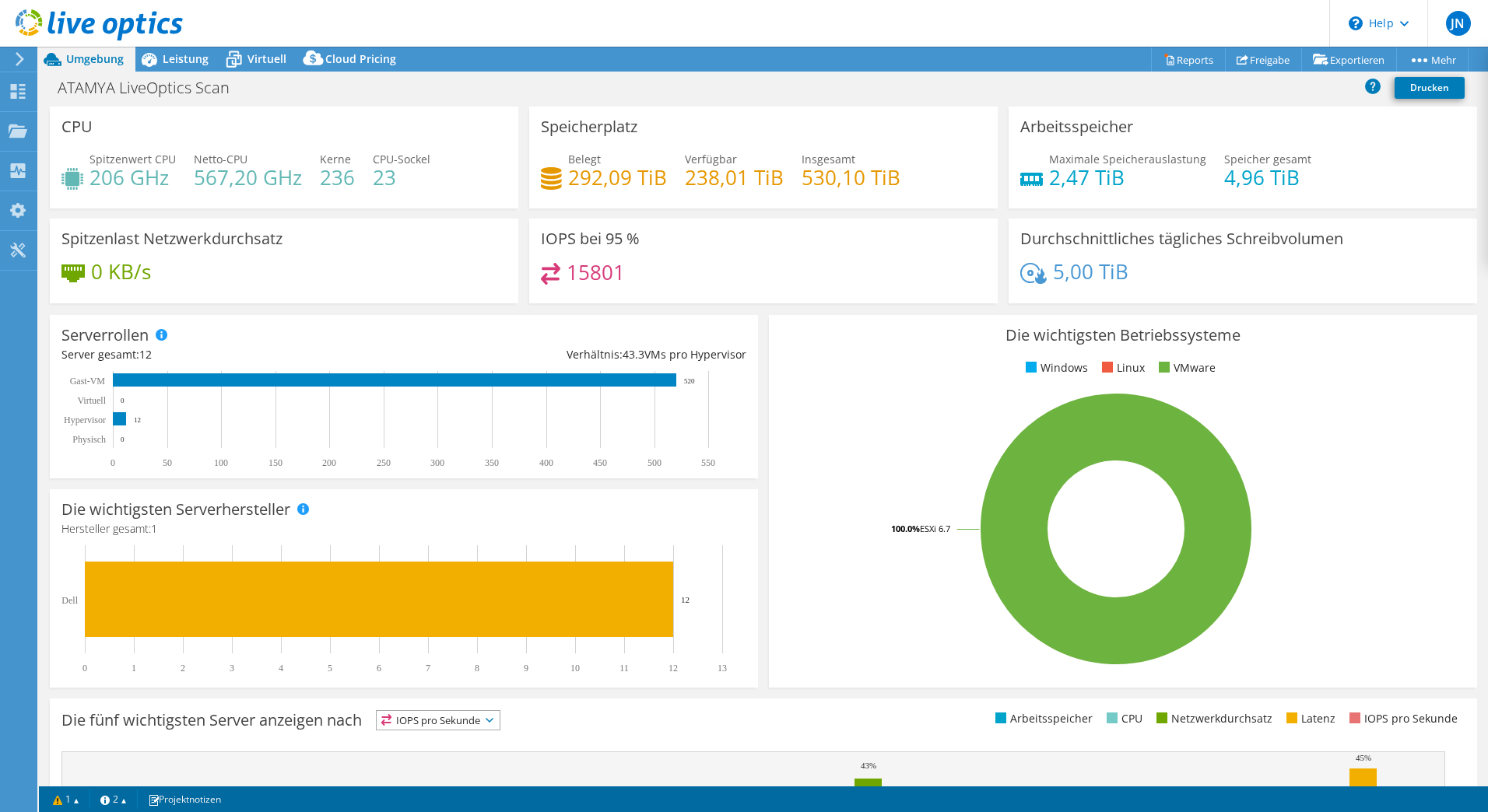
click at [87, 58] on span "Umgebung" at bounding box center [95, 58] width 57 height 15
click at [15, 97] on use at bounding box center [18, 91] width 15 height 15
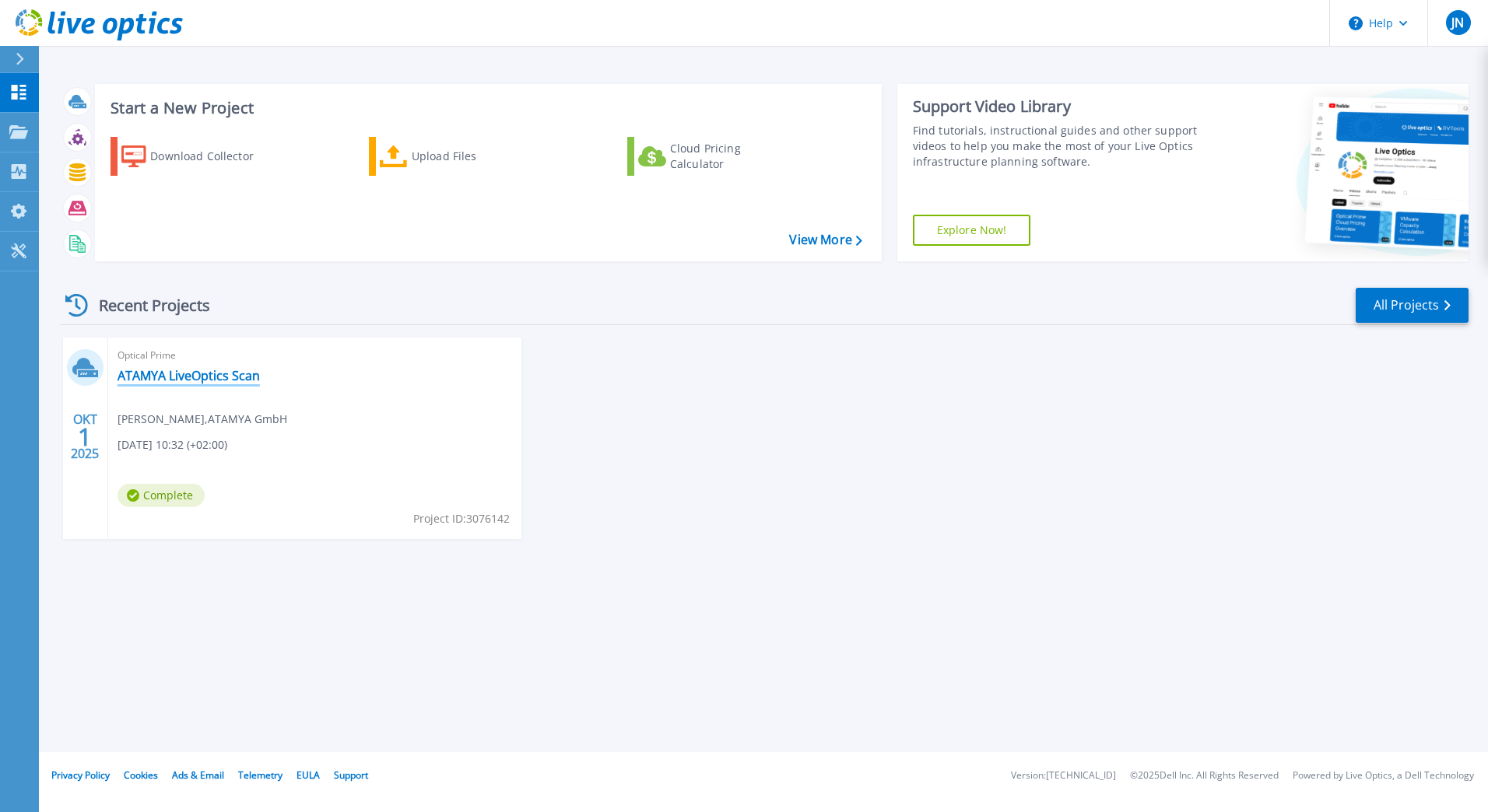
click at [241, 380] on link "ATAMYA LiveOptics Scan" at bounding box center [188, 376] width 142 height 16
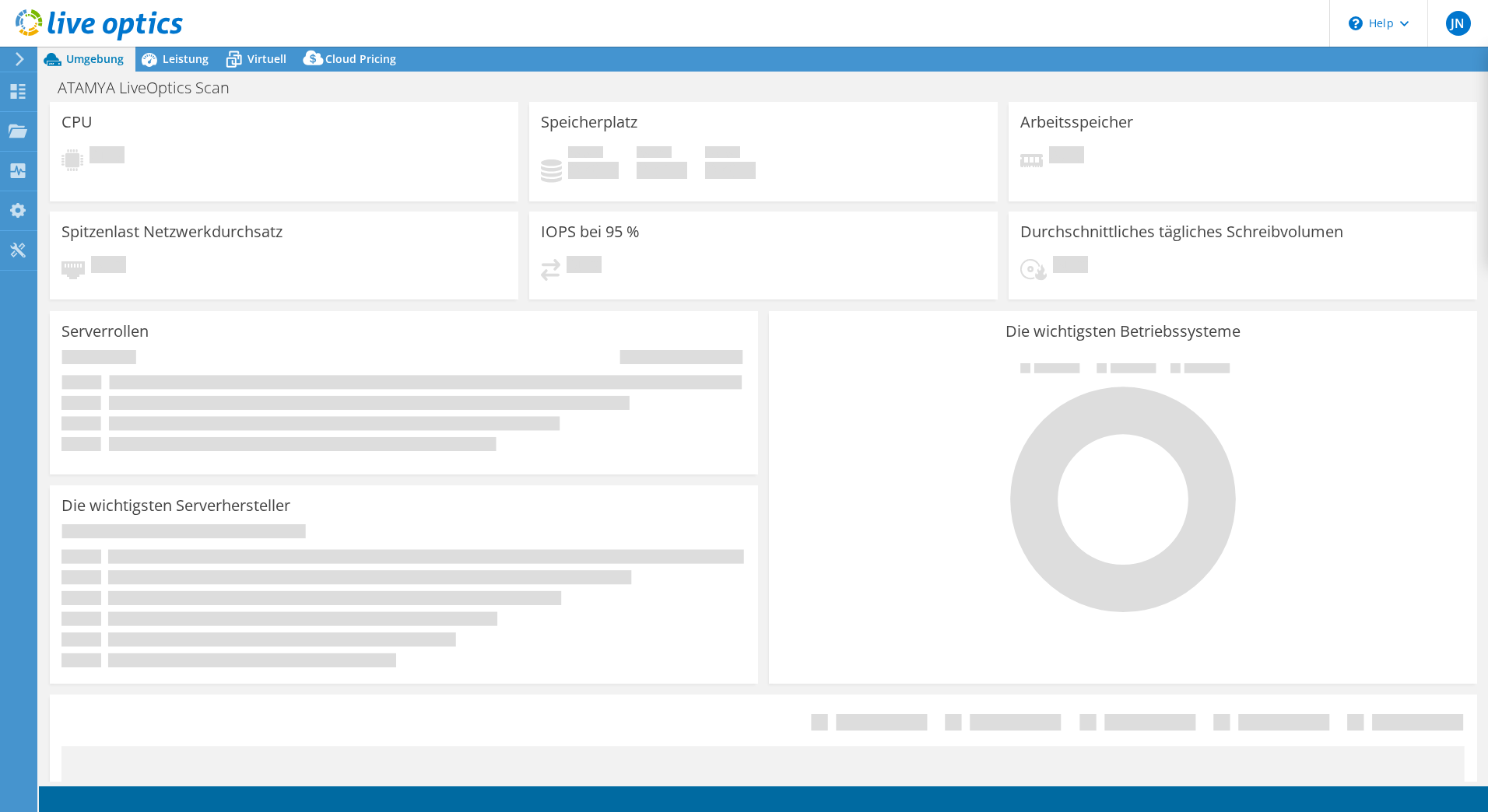
select select "USD"
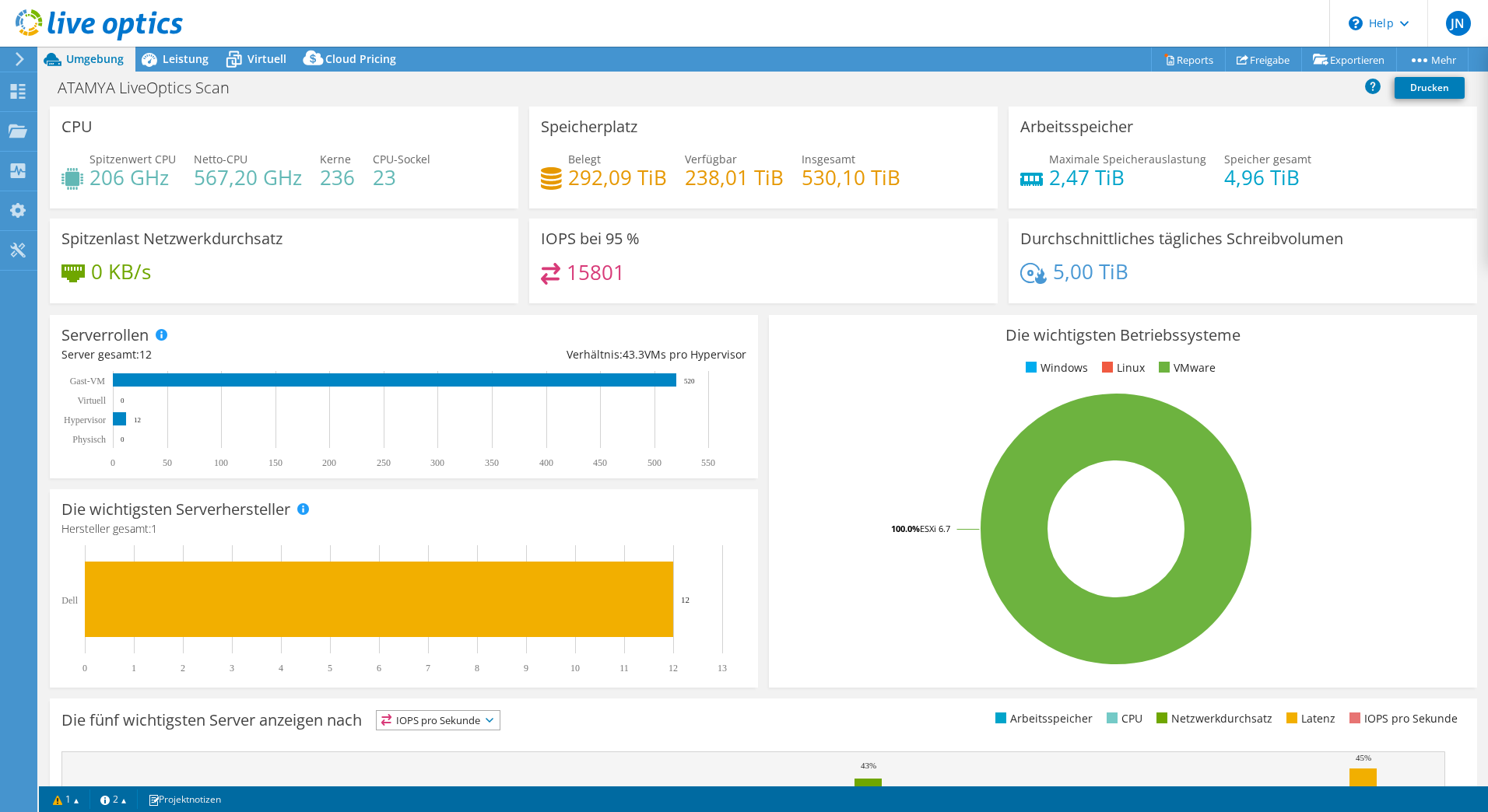
click at [603, 267] on h4 "15801" at bounding box center [595, 273] width 58 height 17
drag, startPoint x: 603, startPoint y: 267, endPoint x: 660, endPoint y: 280, distance: 58.5
click at [660, 280] on div "15801" at bounding box center [763, 280] width 445 height 34
click at [601, 274] on h4 "15801" at bounding box center [595, 273] width 58 height 17
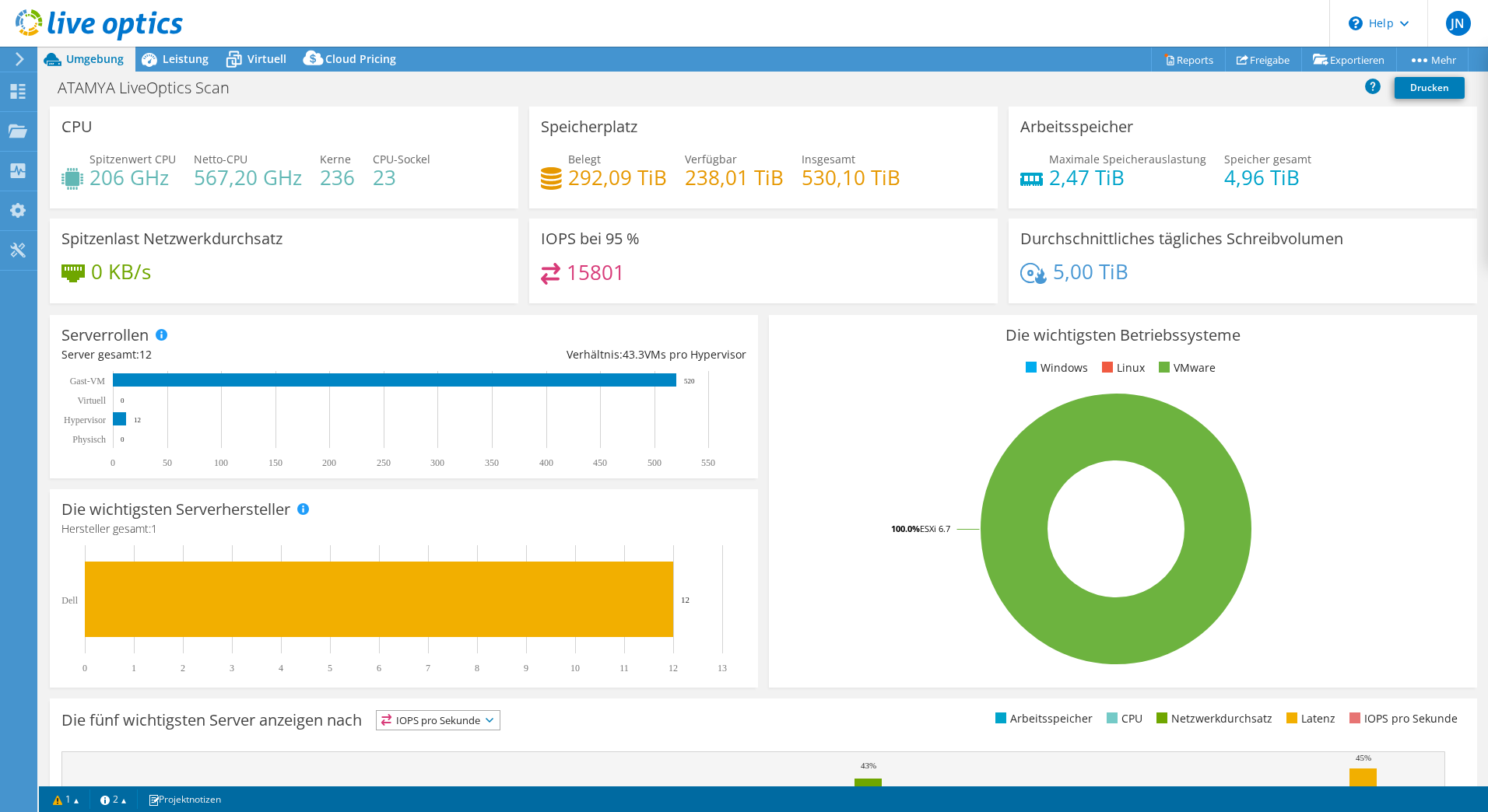
click at [601, 274] on h4 "15801" at bounding box center [595, 273] width 58 height 17
drag, startPoint x: 601, startPoint y: 274, endPoint x: 645, endPoint y: 274, distance: 44.0
click at [645, 274] on div "15801" at bounding box center [763, 280] width 445 height 34
click at [1337, 57] on link "Exportieren" at bounding box center [1349, 60] width 96 height 24
click at [1167, 93] on div "ATAMYA LiveOptics Scan Drucken" at bounding box center [764, 87] width 1449 height 29
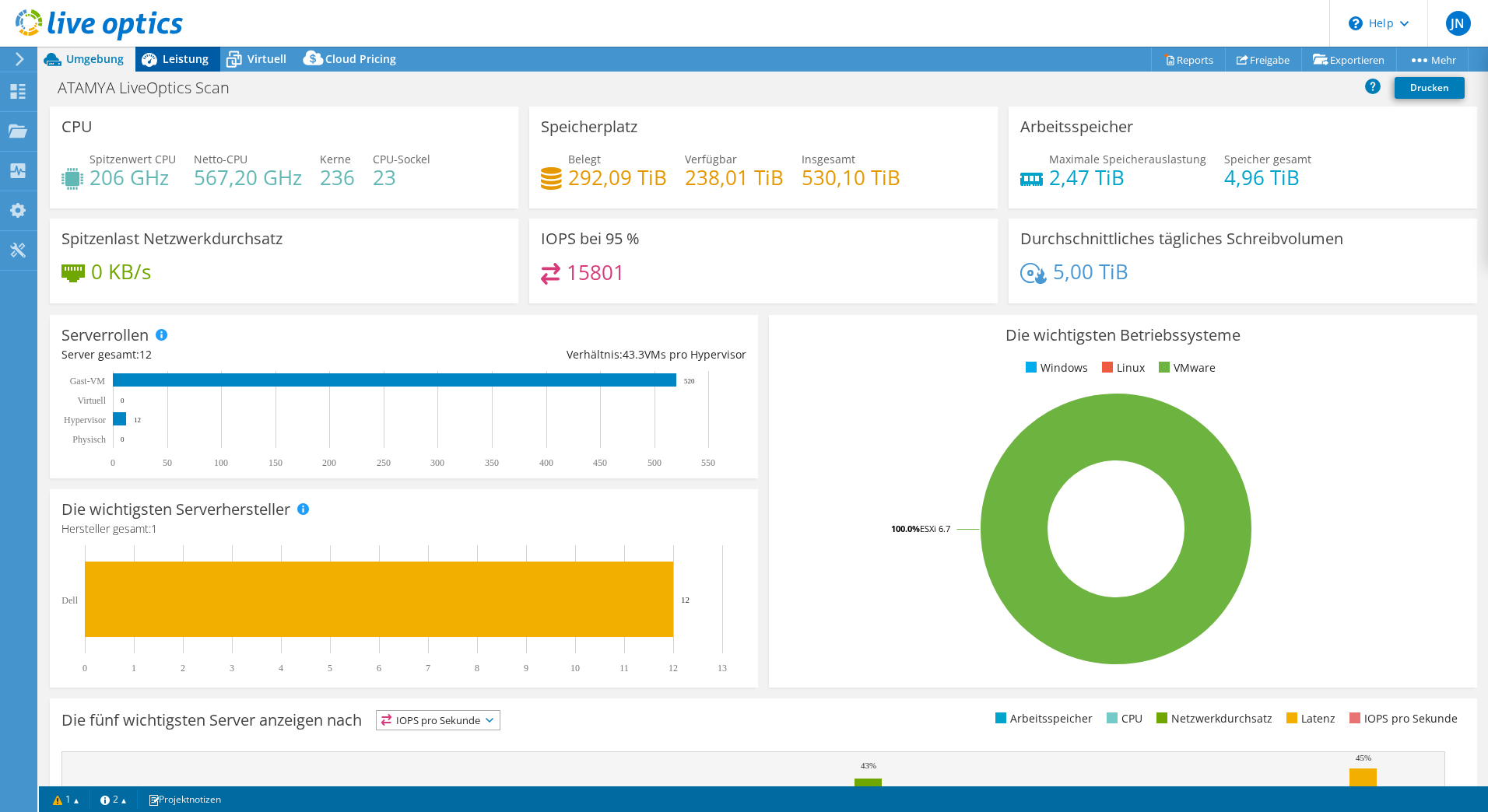
click at [168, 56] on span "Leistung" at bounding box center [185, 58] width 46 height 15
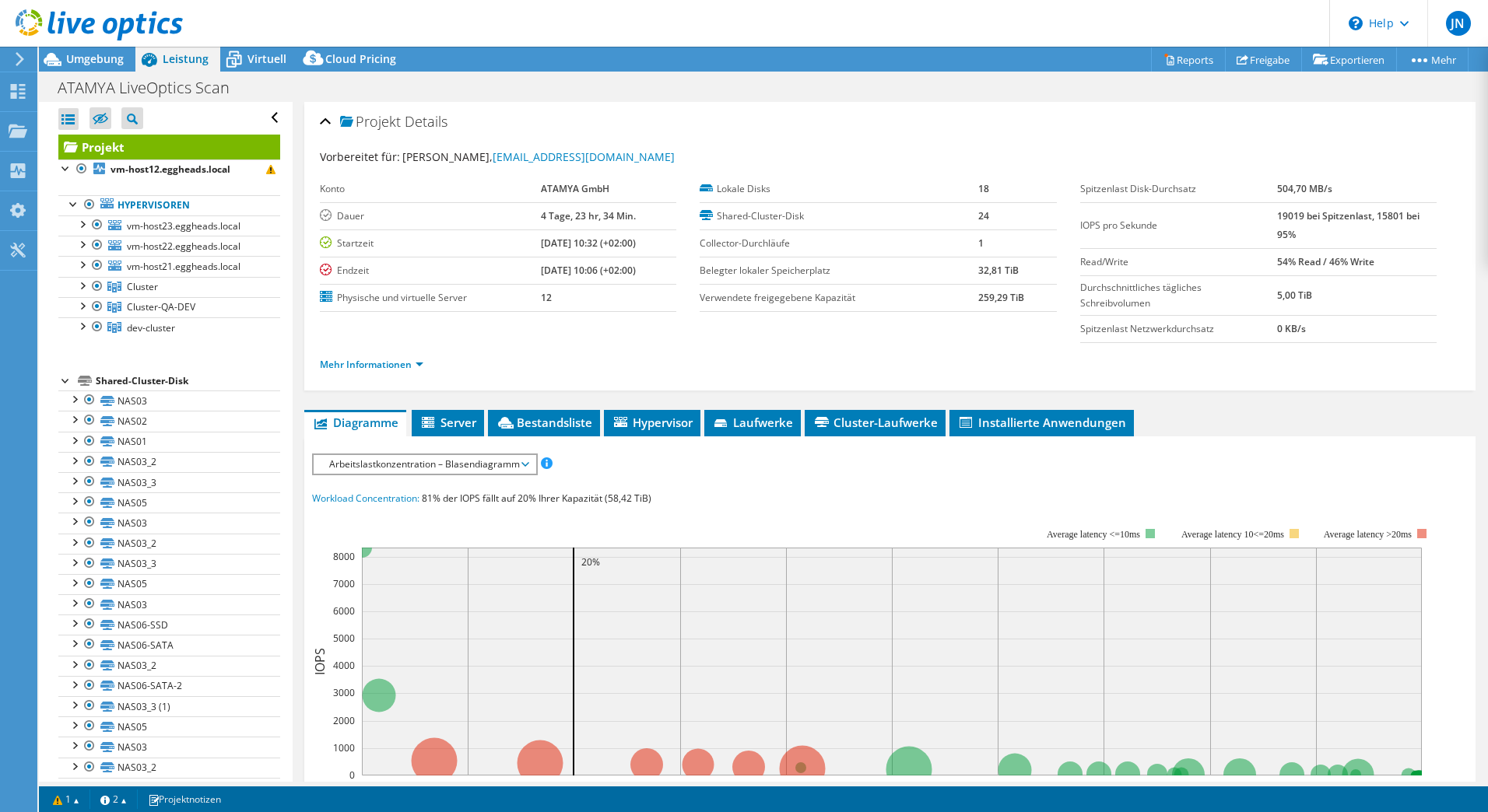
click at [93, 50] on div at bounding box center [91, 26] width 182 height 52
click at [91, 59] on span "Umgebung" at bounding box center [95, 58] width 57 height 15
